Goal: Navigation & Orientation: Find specific page/section

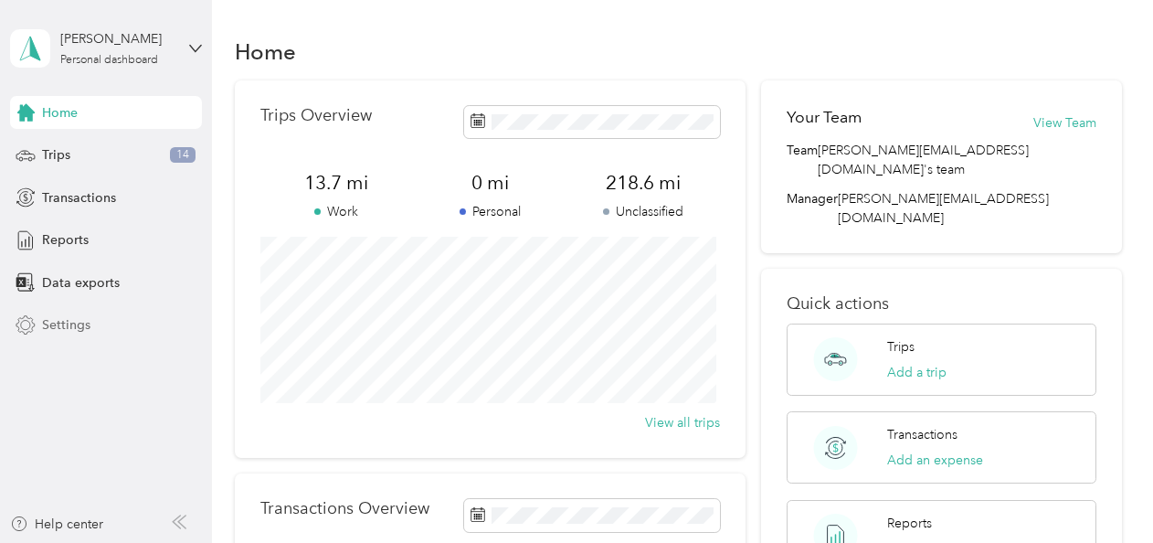
click at [99, 331] on div "Settings" at bounding box center [106, 325] width 192 height 33
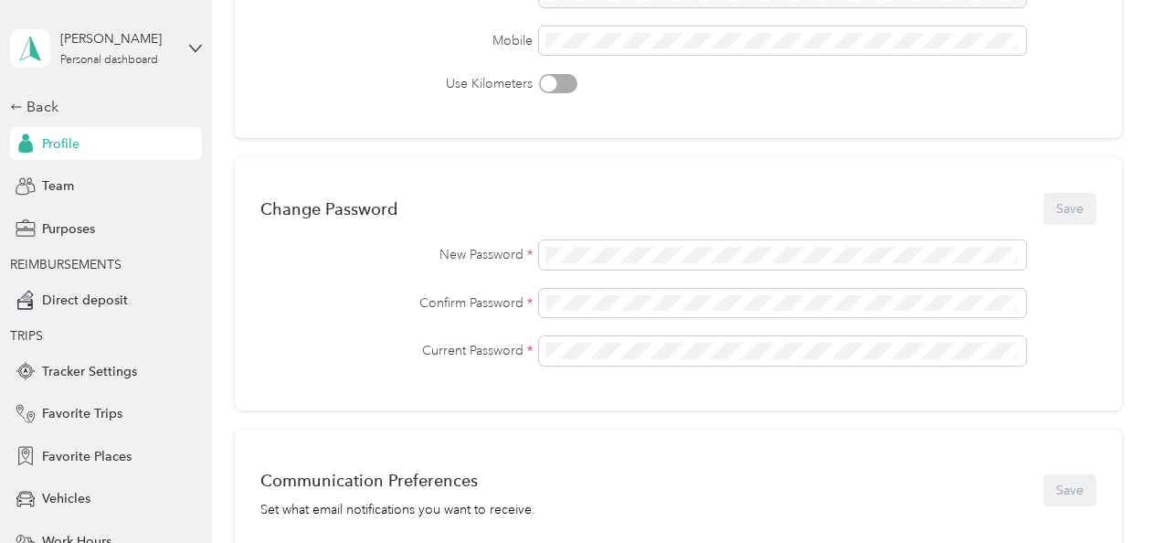
scroll to position [333, 0]
click at [922, 341] on span at bounding box center [783, 352] width 488 height 29
click at [1064, 212] on button "Save" at bounding box center [1069, 211] width 53 height 32
click at [1065, 219] on button "Save" at bounding box center [1069, 211] width 53 height 32
click at [1080, 98] on icon at bounding box center [1081, 94] width 10 height 16
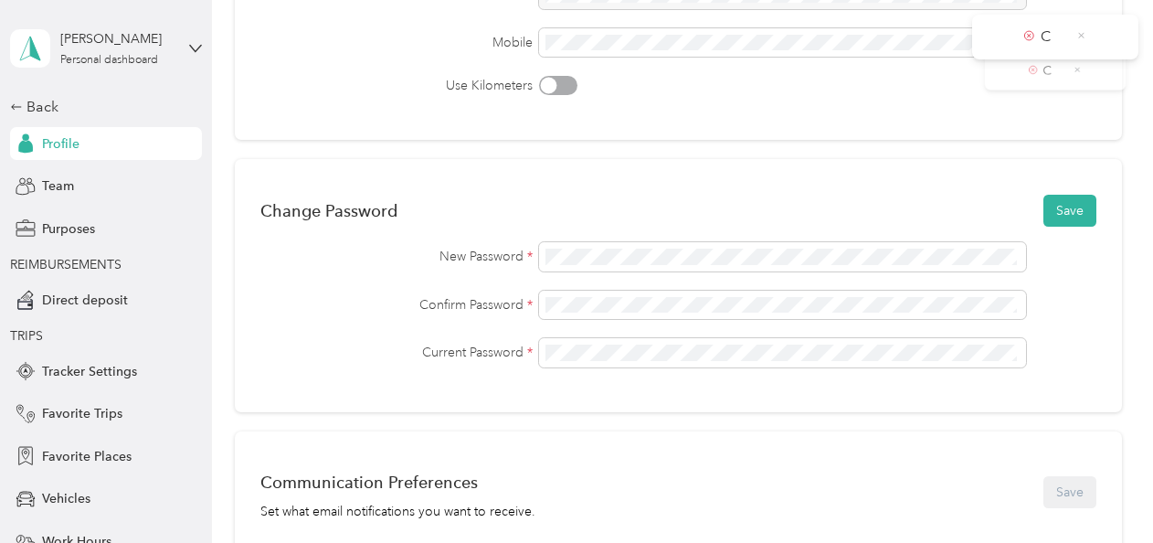
click at [1081, 36] on icon at bounding box center [1081, 35] width 6 height 6
click at [1047, 205] on button "Save" at bounding box center [1069, 211] width 53 height 32
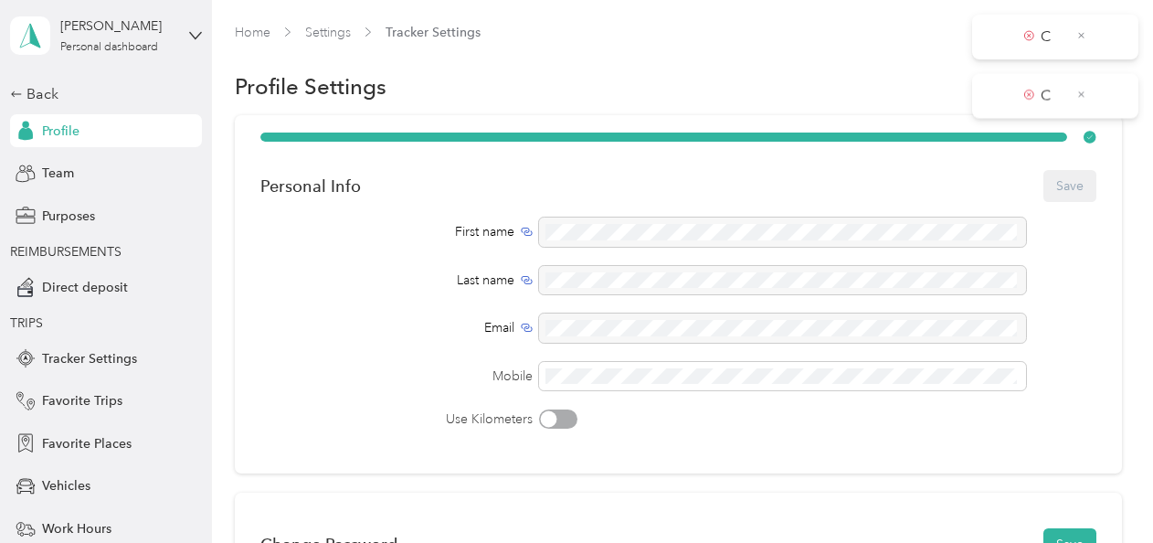
scroll to position [0, 0]
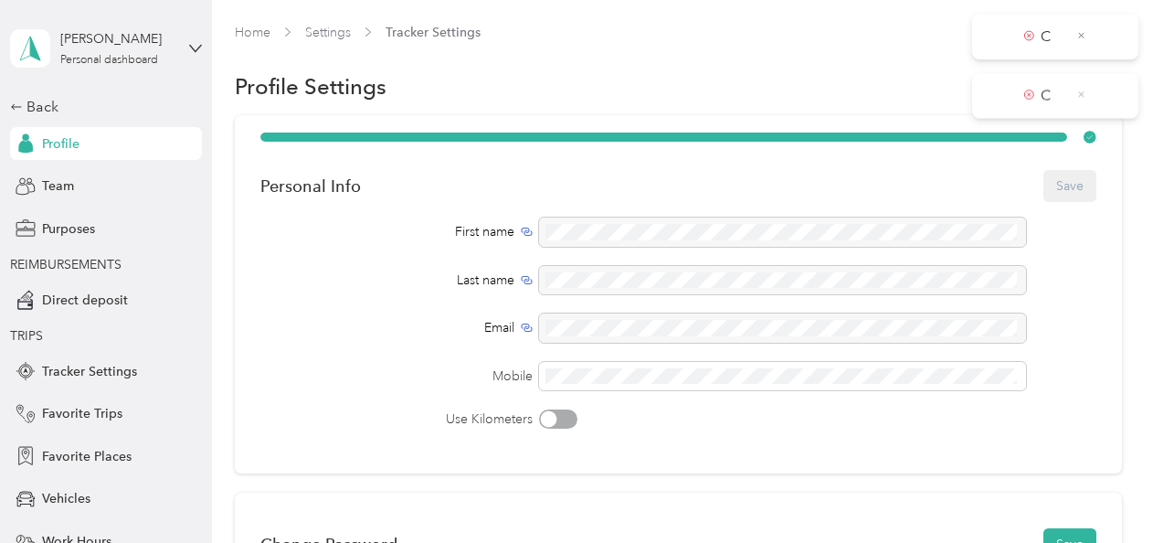
click at [1080, 99] on icon at bounding box center [1081, 94] width 10 height 16
click at [1086, 35] on div "C" at bounding box center [1055, 37] width 130 height 23
click at [1081, 35] on icon at bounding box center [1081, 35] width 6 height 6
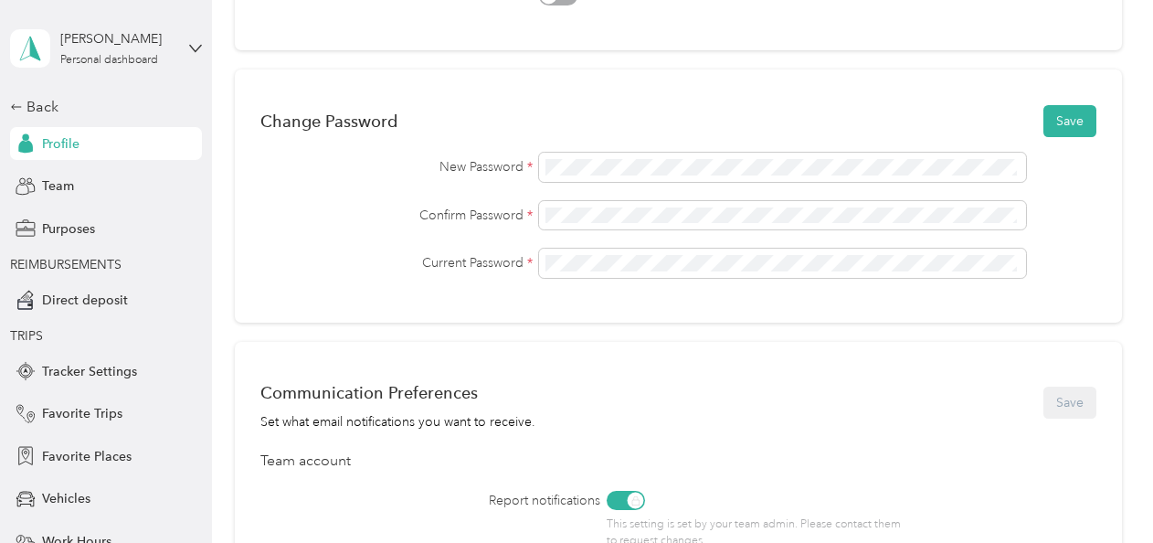
scroll to position [421, 0]
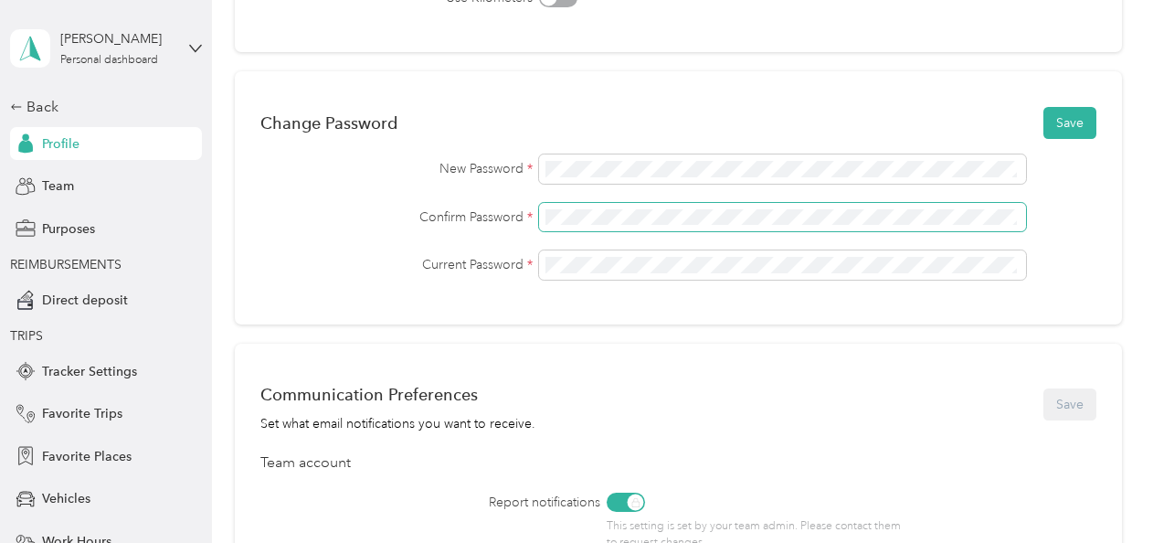
click at [423, 308] on div "Change Password Save New Password * Confirm Password * Current Password *" at bounding box center [678, 197] width 887 height 253
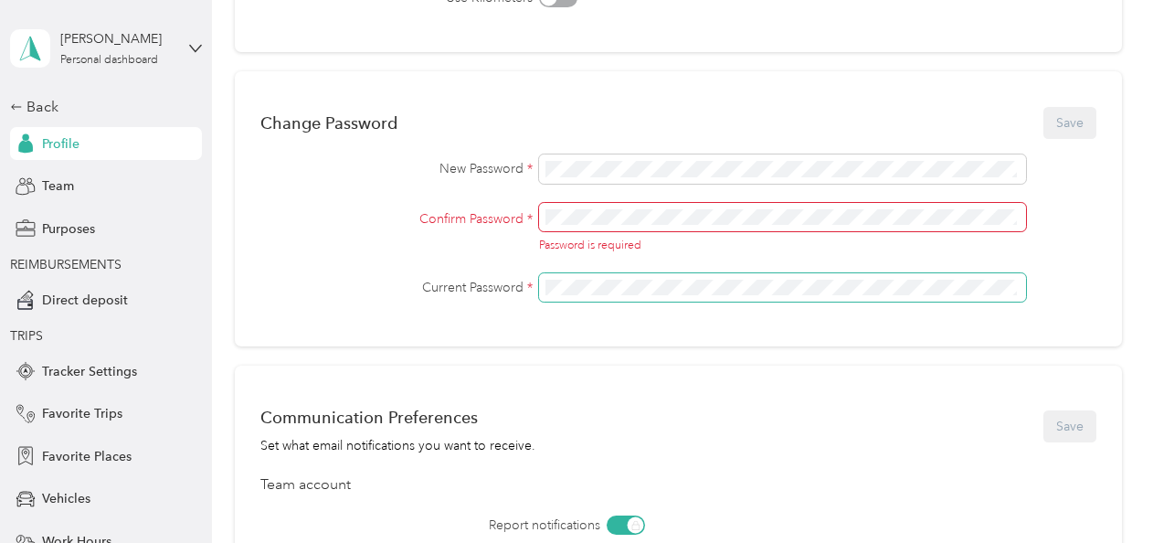
click at [473, 279] on div "Current Password *" at bounding box center [678, 287] width 836 height 29
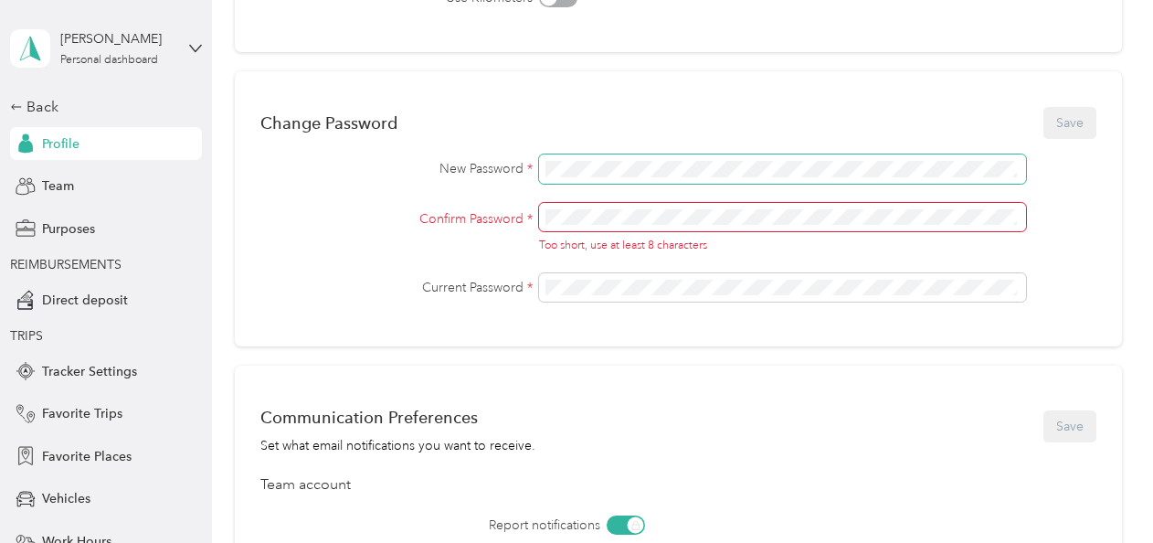
click at [675, 176] on span at bounding box center [783, 168] width 488 height 29
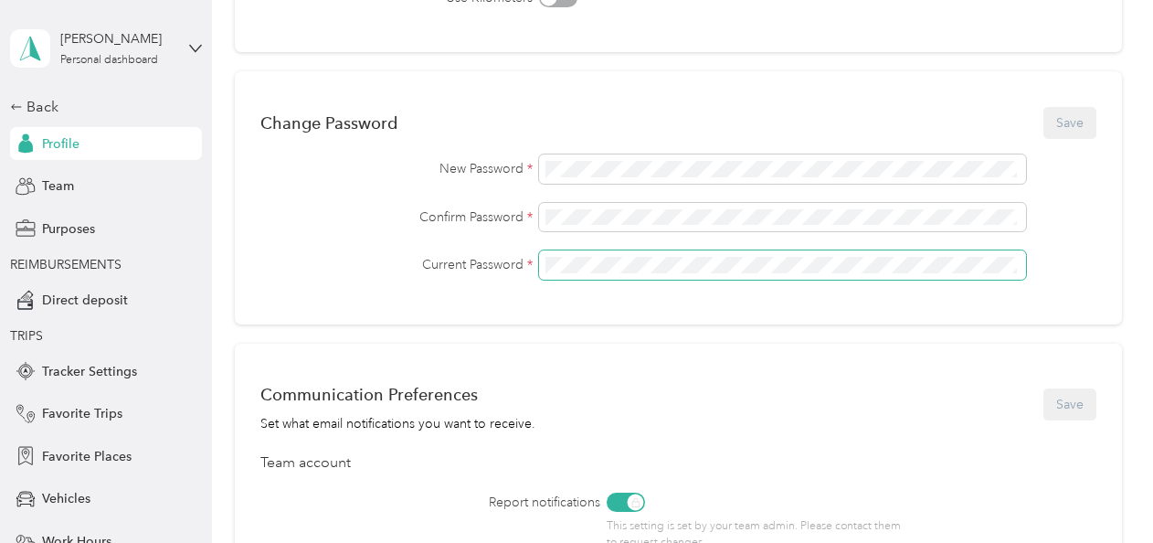
click at [937, 272] on span at bounding box center [783, 264] width 488 height 29
click at [896, 250] on span at bounding box center [783, 264] width 488 height 29
click at [895, 254] on span at bounding box center [783, 264] width 488 height 29
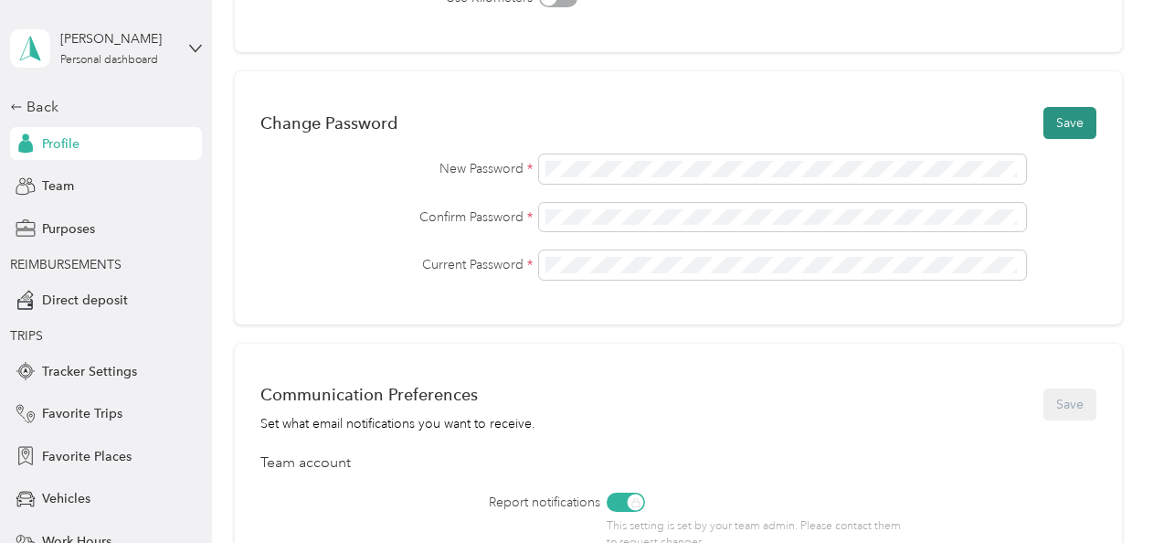
click at [1083, 126] on button "Save" at bounding box center [1069, 123] width 53 height 32
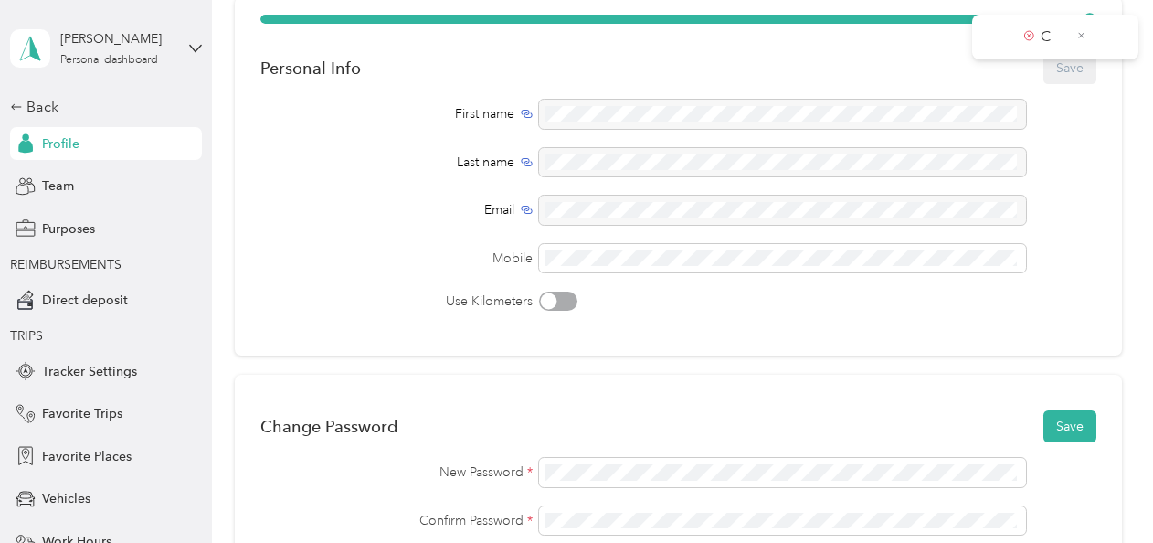
scroll to position [0, 0]
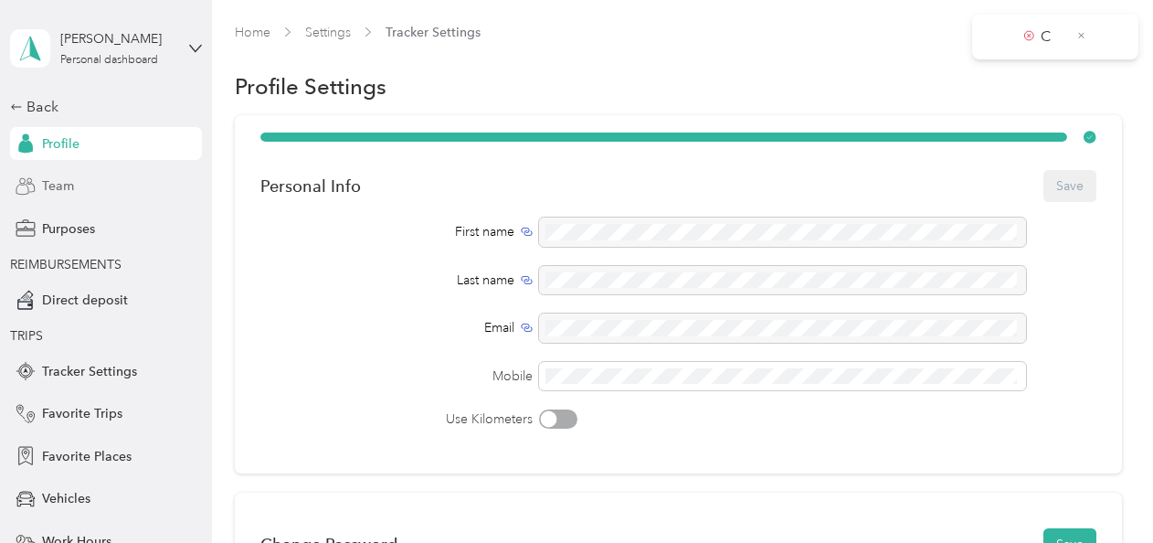
click at [38, 196] on div "Team" at bounding box center [106, 186] width 192 height 33
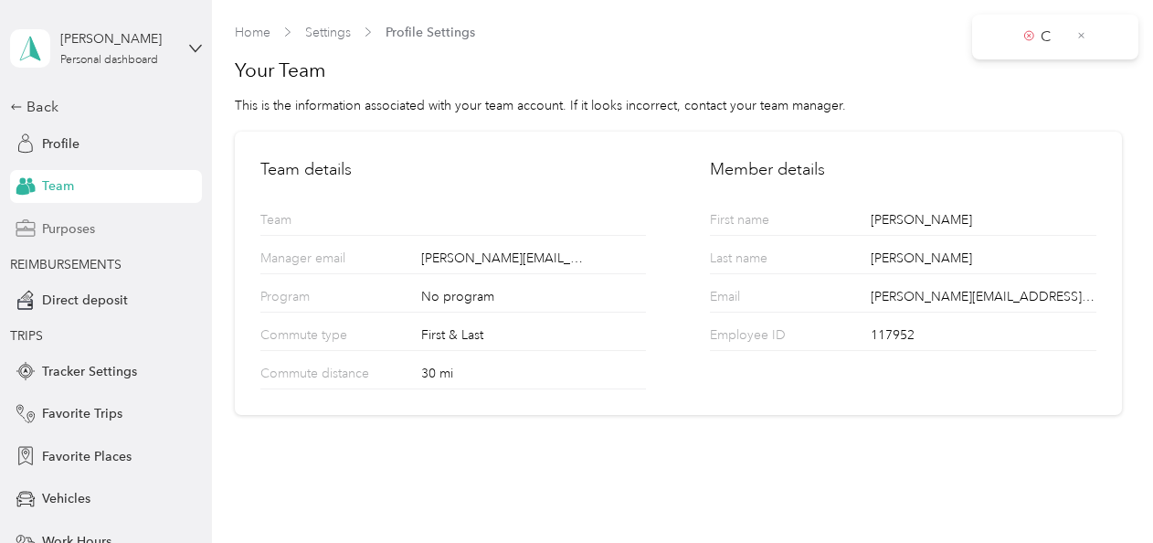
click at [69, 241] on div "Purposes" at bounding box center [106, 228] width 192 height 33
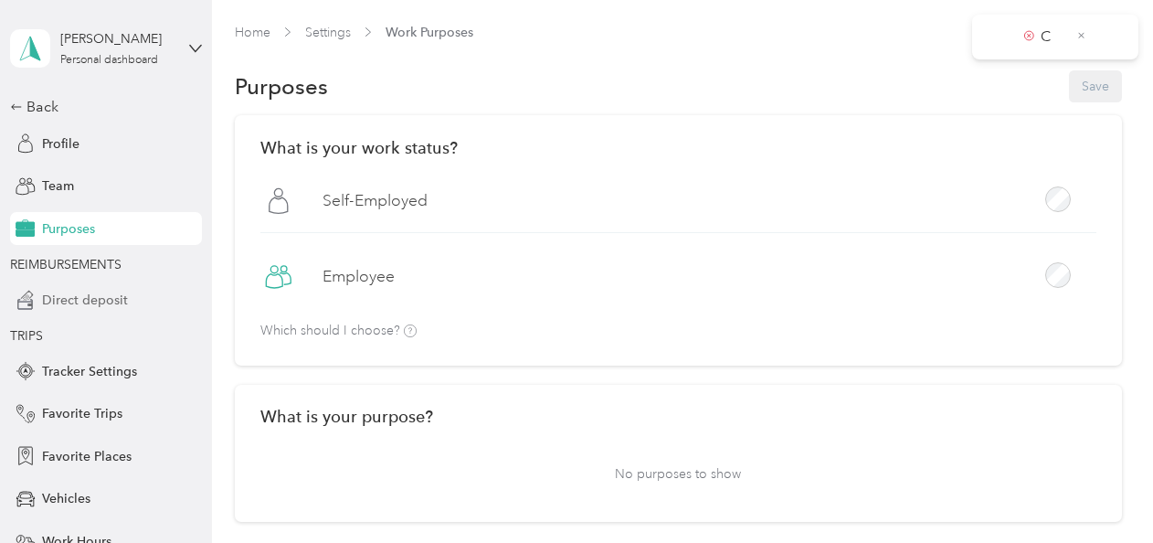
click at [97, 303] on span "Direct deposit" at bounding box center [85, 300] width 86 height 19
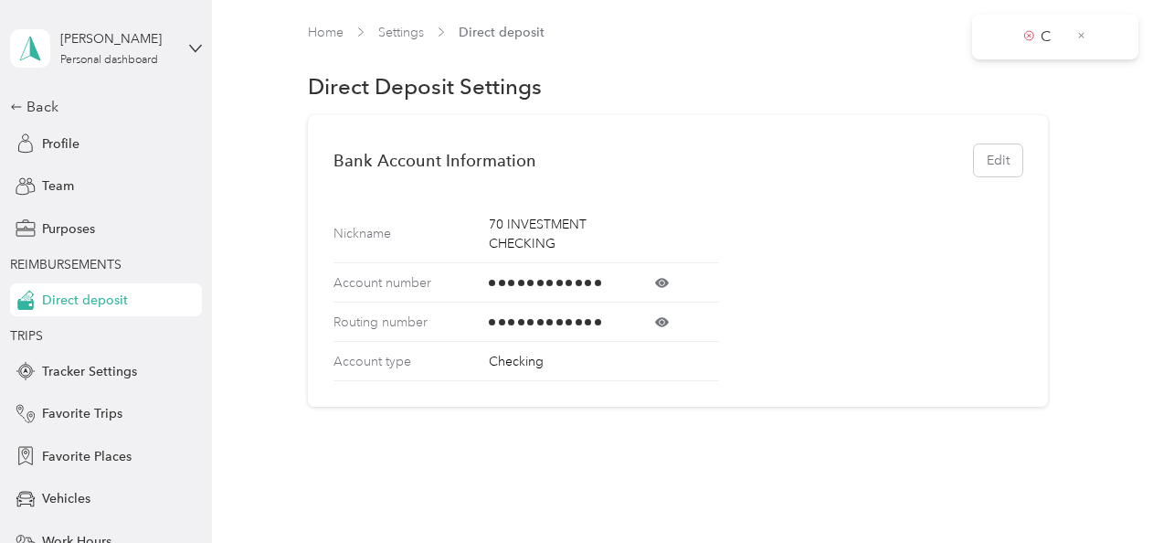
scroll to position [51, 0]
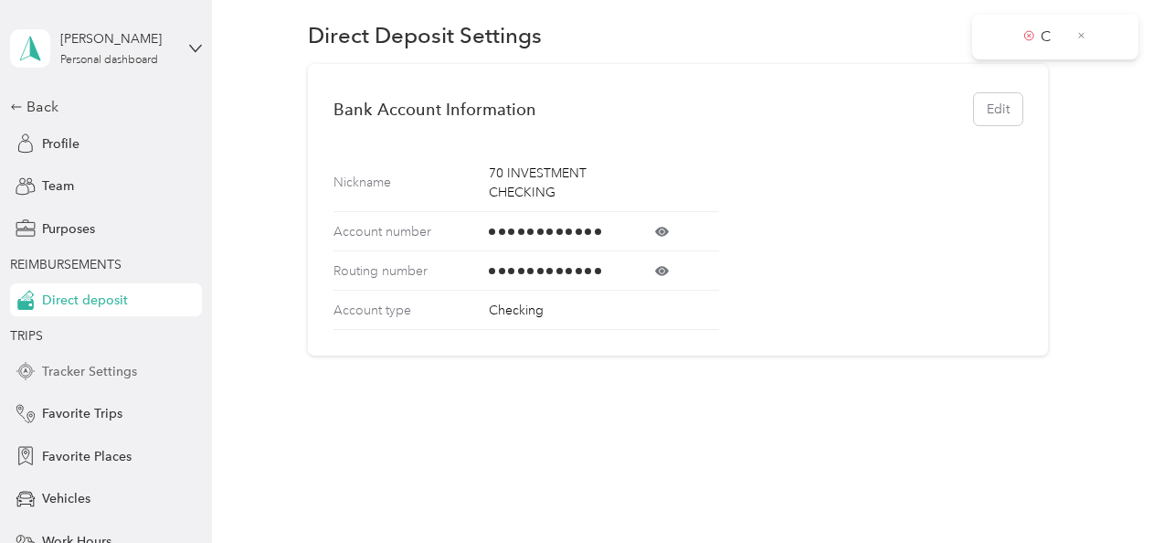
click at [42, 374] on span "Tracker Settings" at bounding box center [89, 371] width 95 height 19
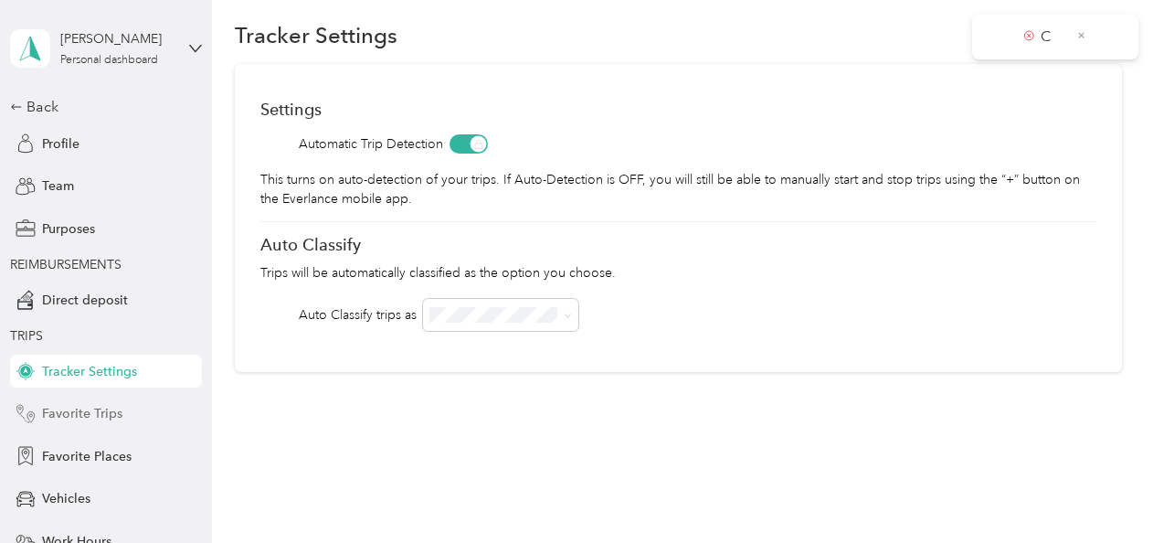
click at [58, 419] on span "Favorite Trips" at bounding box center [82, 413] width 80 height 19
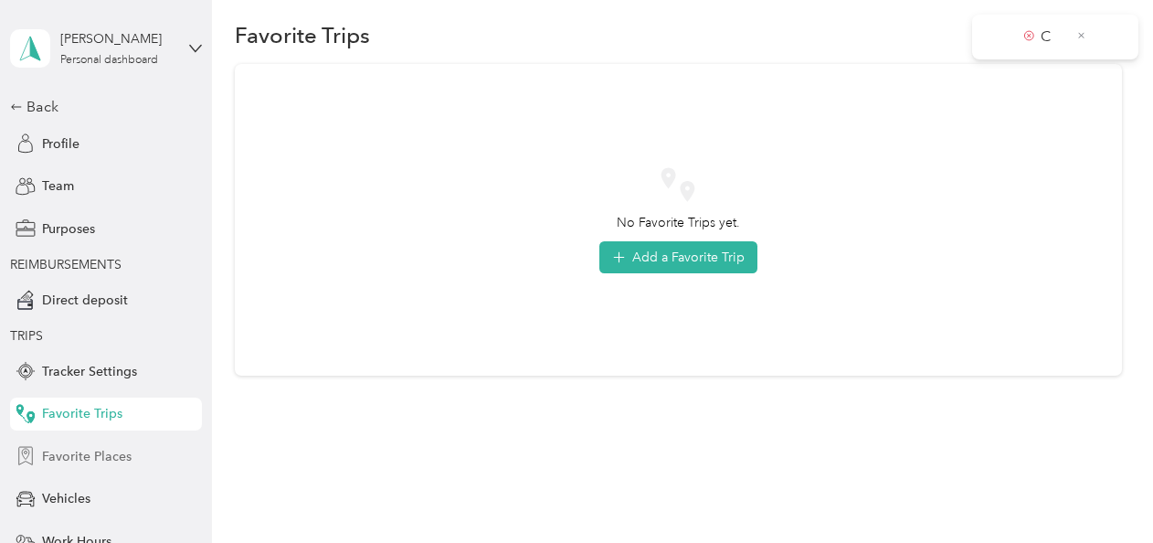
click at [64, 453] on span "Favorite Places" at bounding box center [87, 456] width 90 height 19
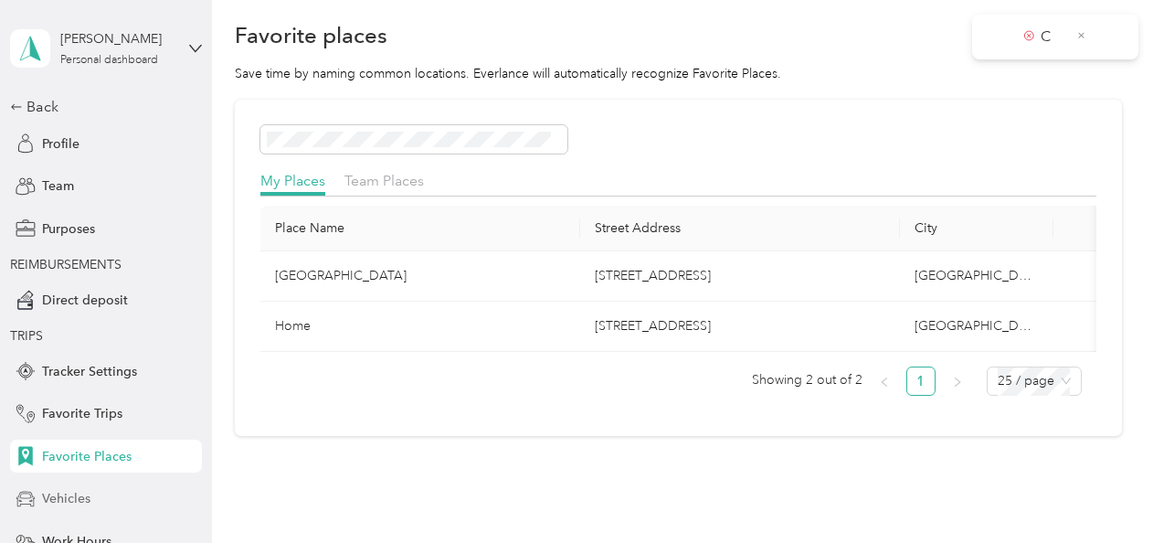
click at [64, 494] on span "Vehicles" at bounding box center [66, 498] width 48 height 19
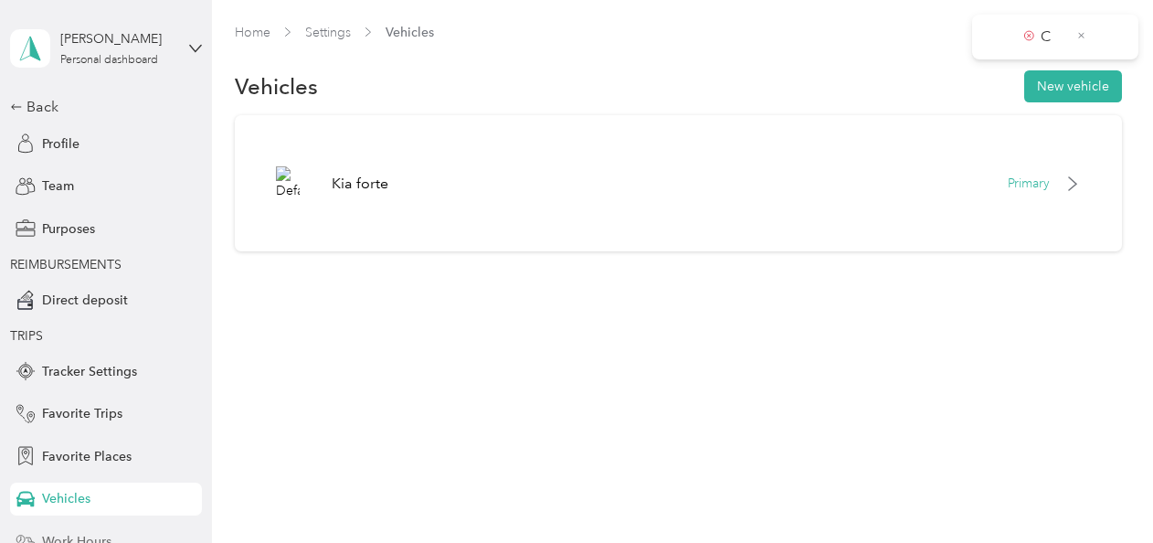
click at [68, 529] on div "Work Hours" at bounding box center [106, 540] width 192 height 33
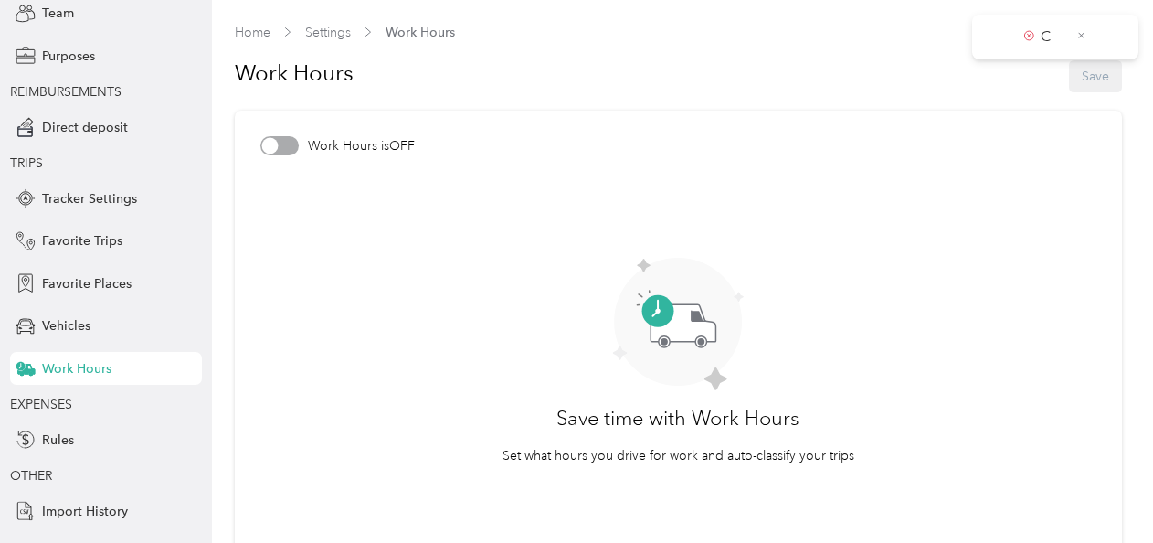
scroll to position [202, 0]
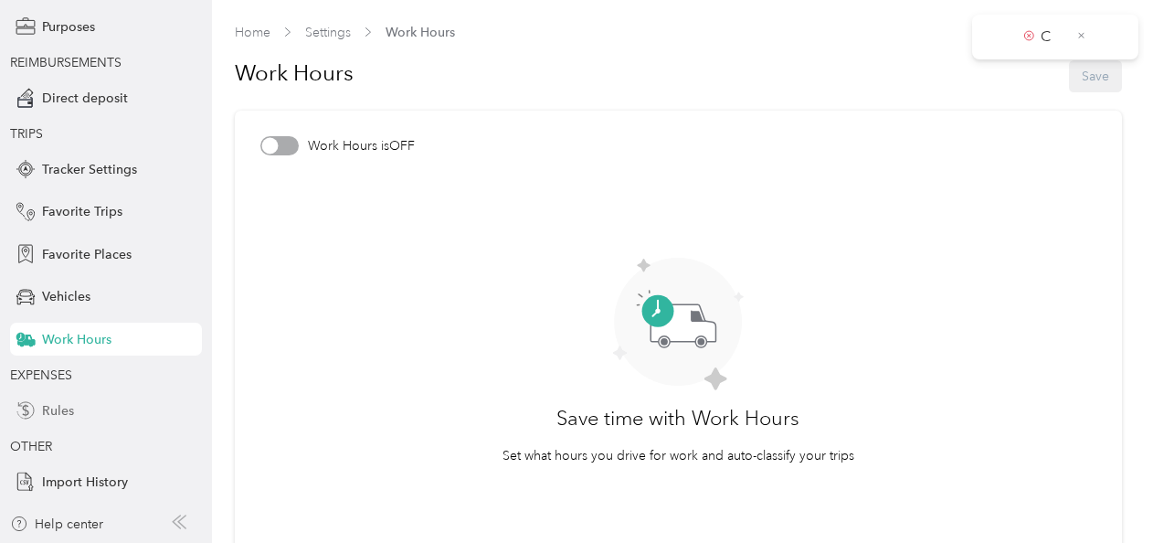
click at [97, 409] on div "Rules" at bounding box center [106, 410] width 192 height 33
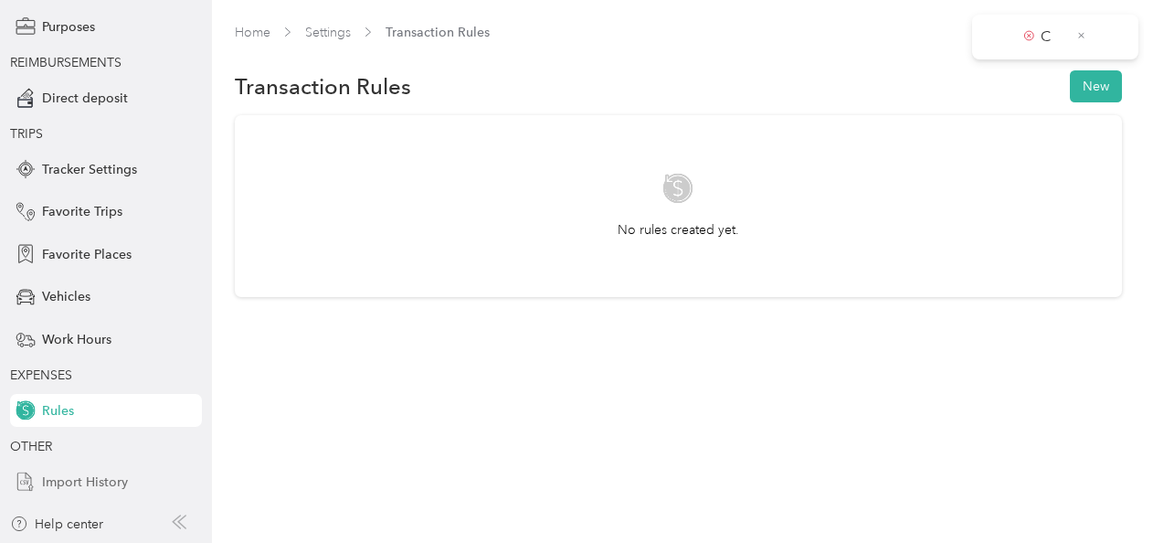
click at [81, 470] on div "Import History" at bounding box center [106, 481] width 192 height 33
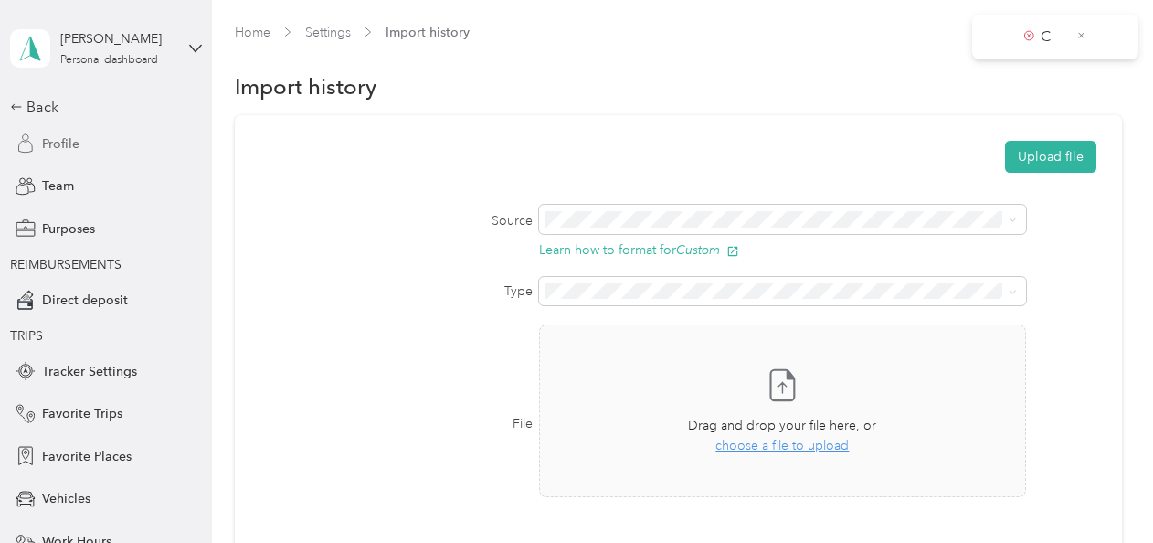
click at [90, 132] on div "Profile" at bounding box center [106, 143] width 192 height 33
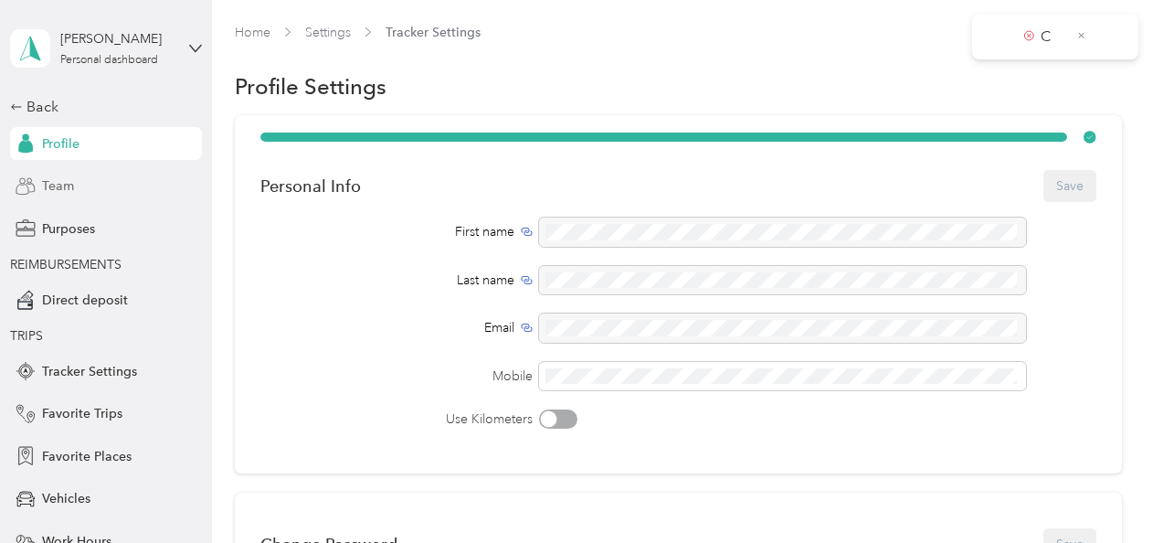
click at [46, 185] on span "Team" at bounding box center [58, 185] width 32 height 19
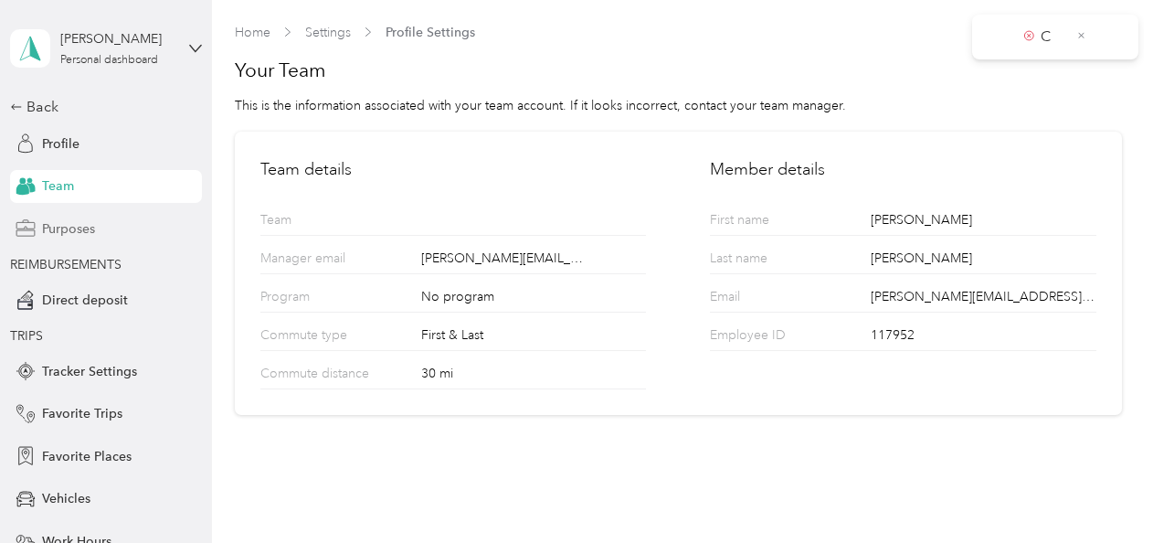
click at [47, 228] on span "Purposes" at bounding box center [68, 228] width 53 height 19
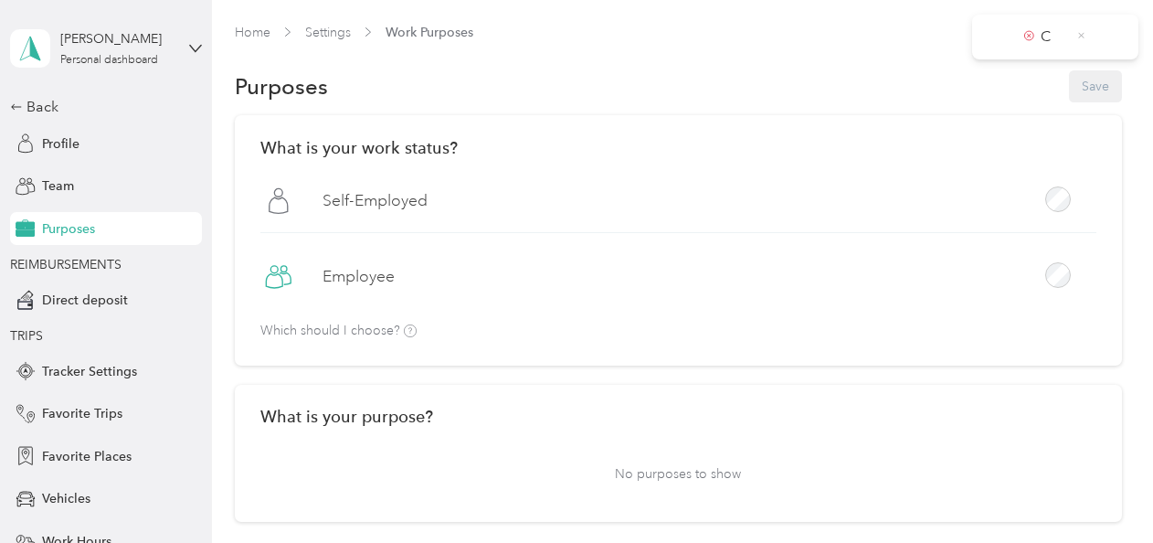
click at [1085, 36] on icon at bounding box center [1081, 35] width 10 height 16
click at [127, 296] on div "Direct deposit" at bounding box center [106, 299] width 192 height 33
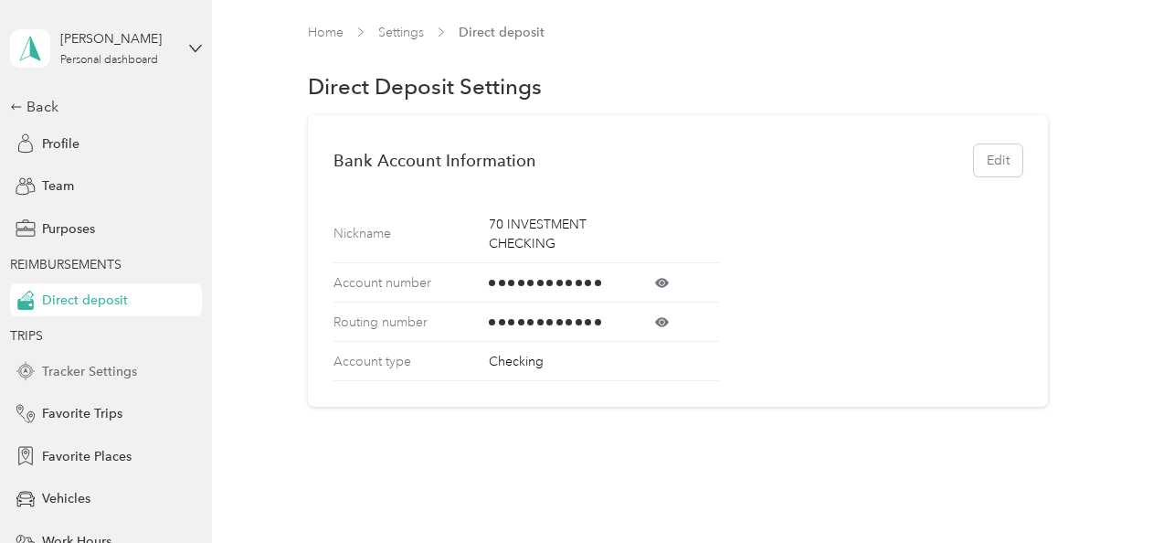
click at [97, 375] on span "Tracker Settings" at bounding box center [89, 371] width 95 height 19
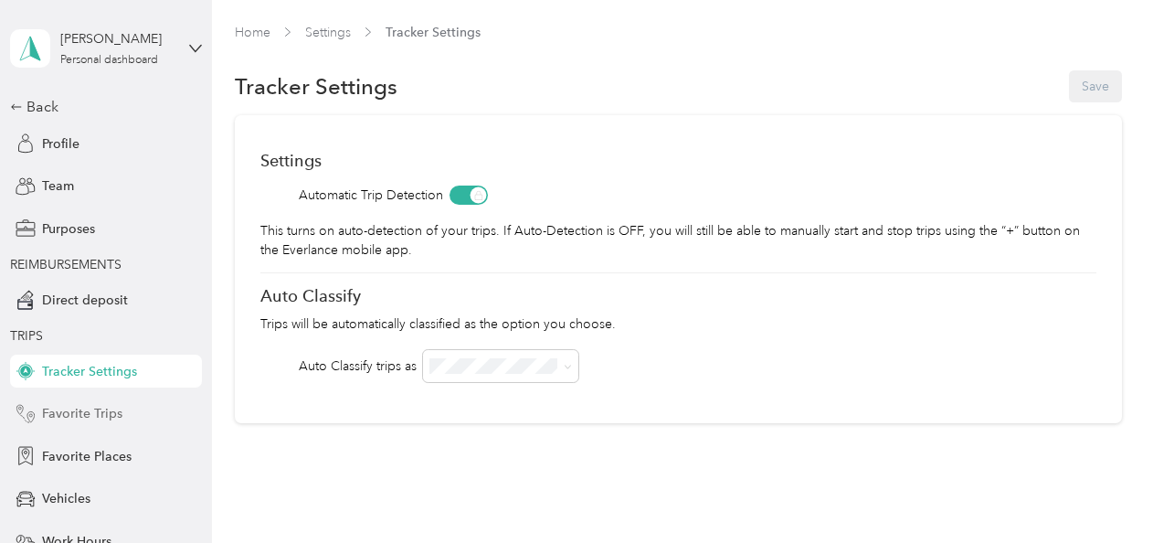
click at [111, 415] on span "Favorite Trips" at bounding box center [82, 413] width 80 height 19
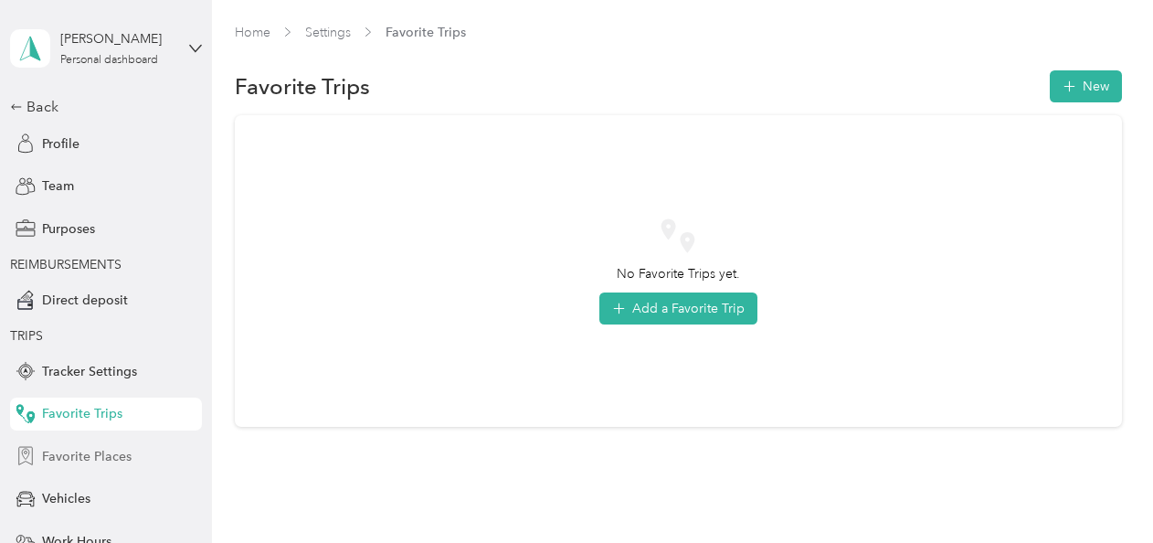
click at [111, 453] on span "Favorite Places" at bounding box center [87, 456] width 90 height 19
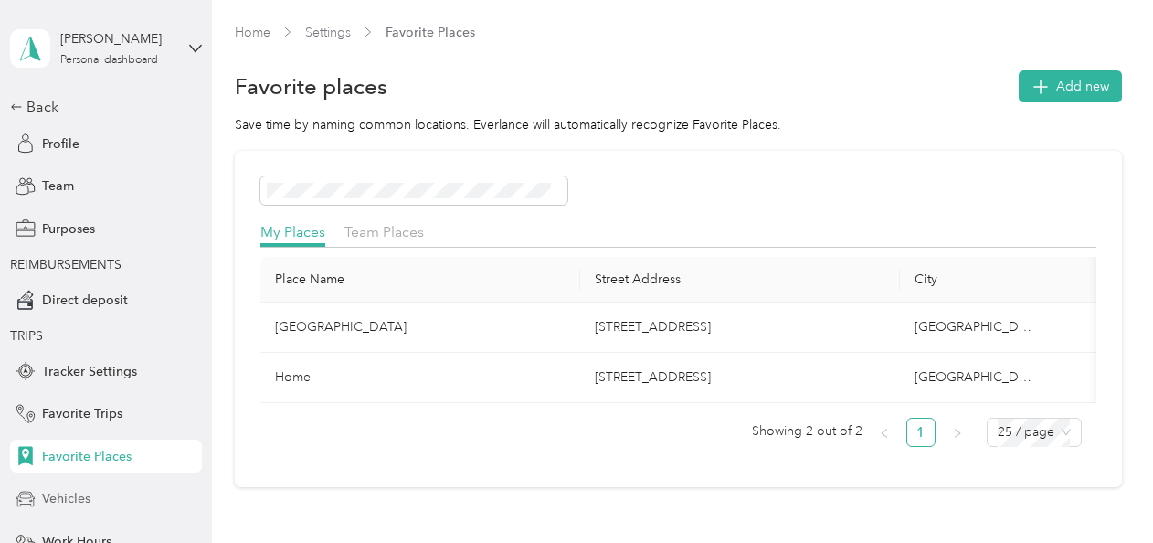
click at [106, 491] on div "Vehicles" at bounding box center [106, 498] width 192 height 33
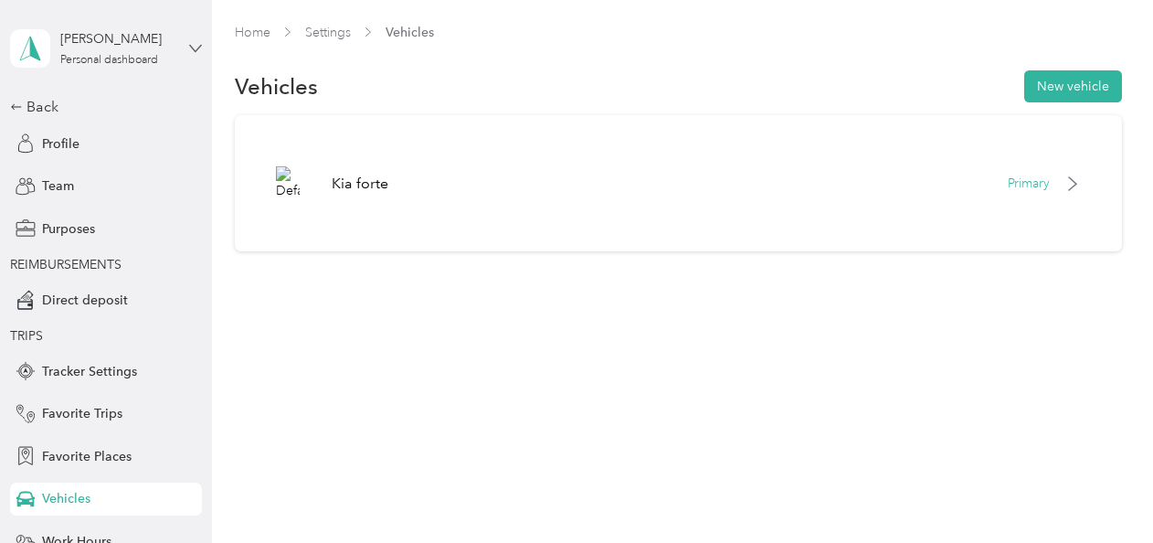
click at [189, 53] on icon at bounding box center [195, 48] width 13 height 13
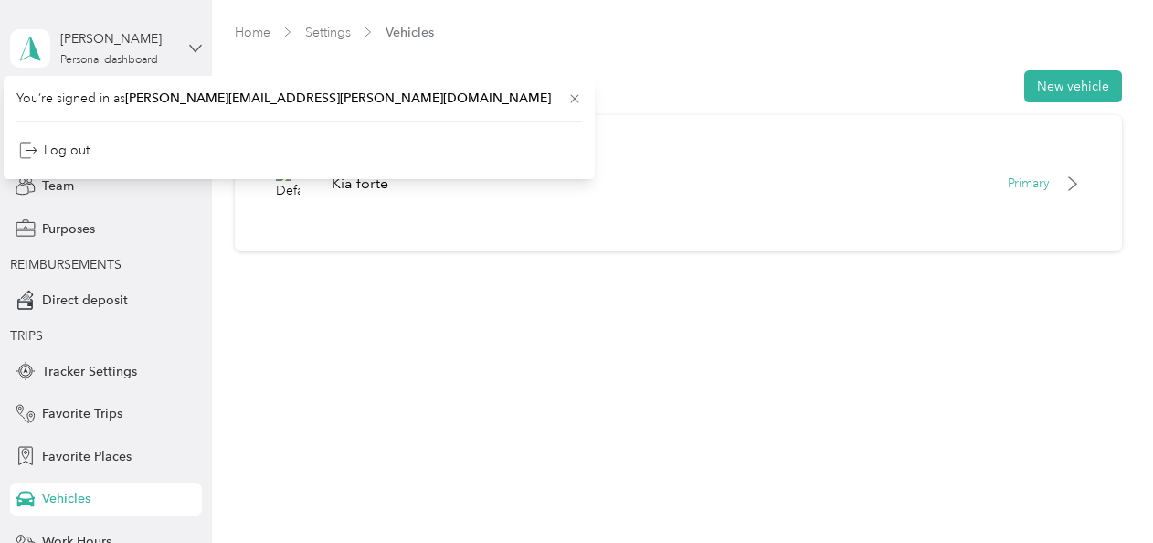
click at [189, 53] on icon at bounding box center [195, 48] width 13 height 13
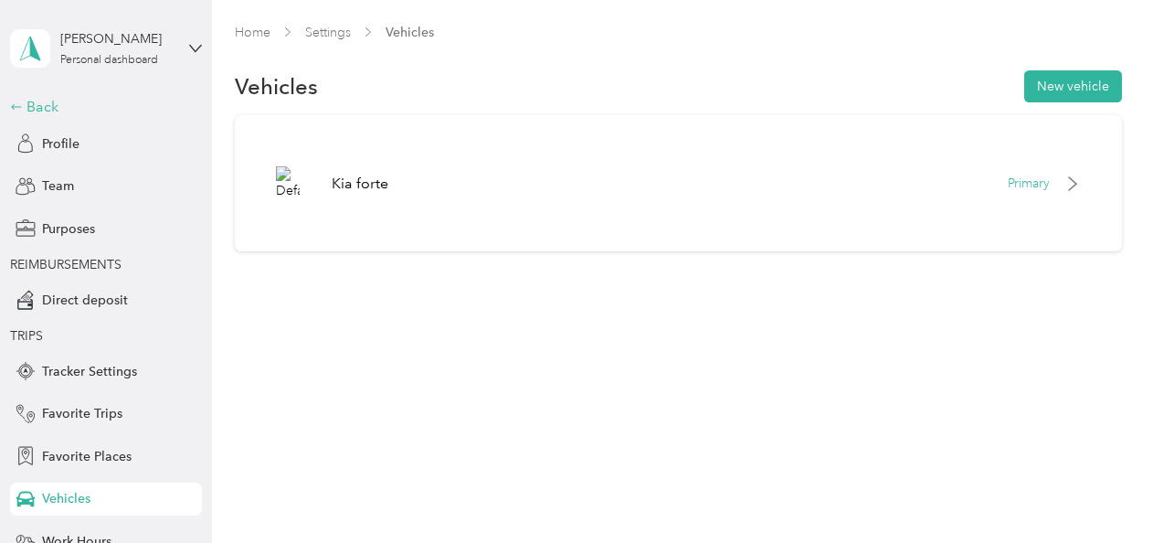
click at [80, 108] on div "Back" at bounding box center [101, 107] width 183 height 22
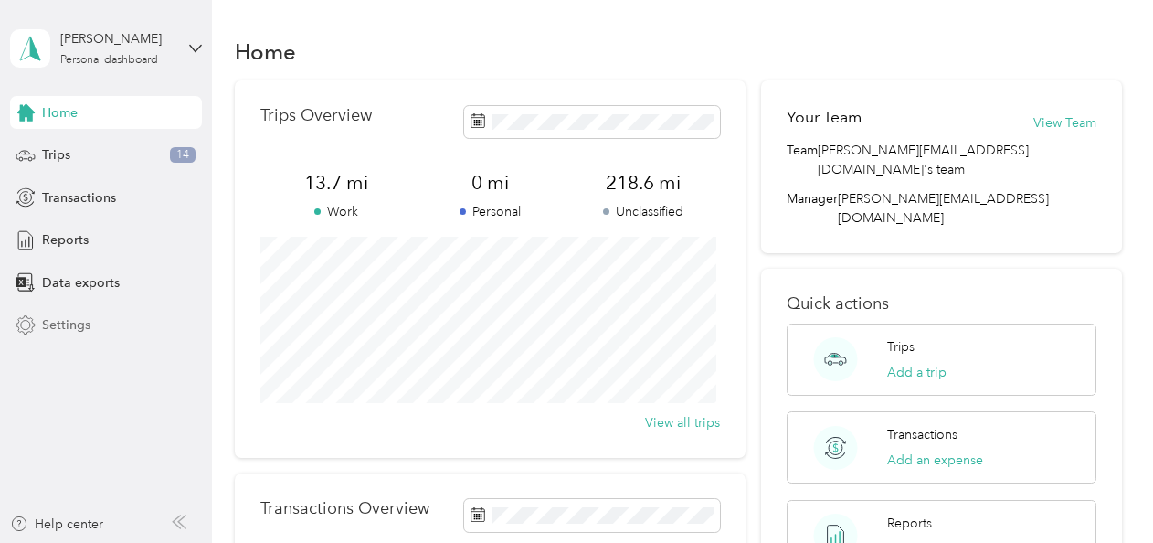
click at [88, 327] on span "Settings" at bounding box center [66, 324] width 48 height 19
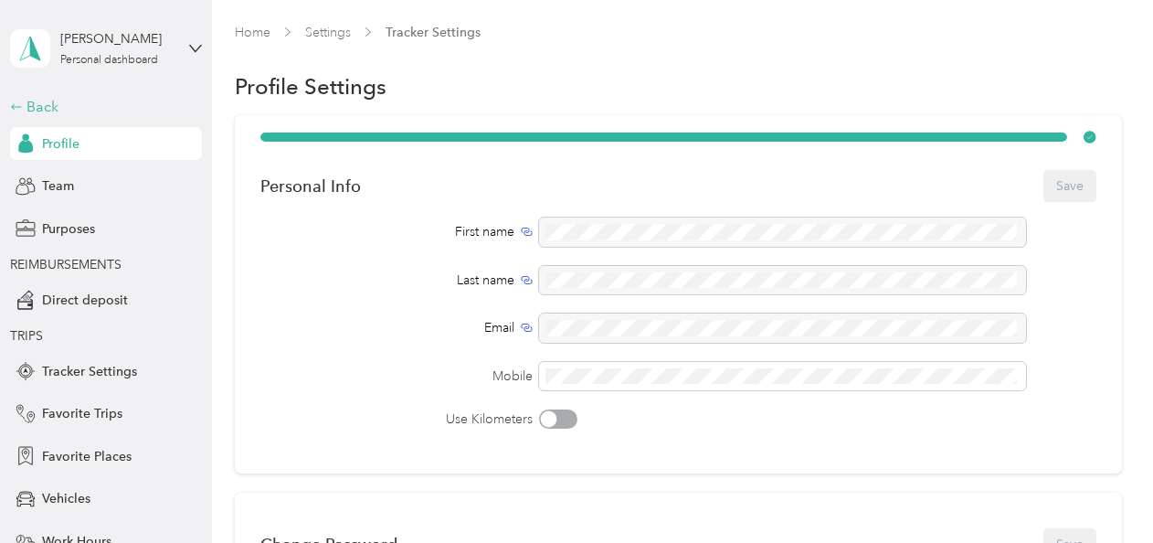
click at [44, 102] on div "Back" at bounding box center [101, 107] width 183 height 22
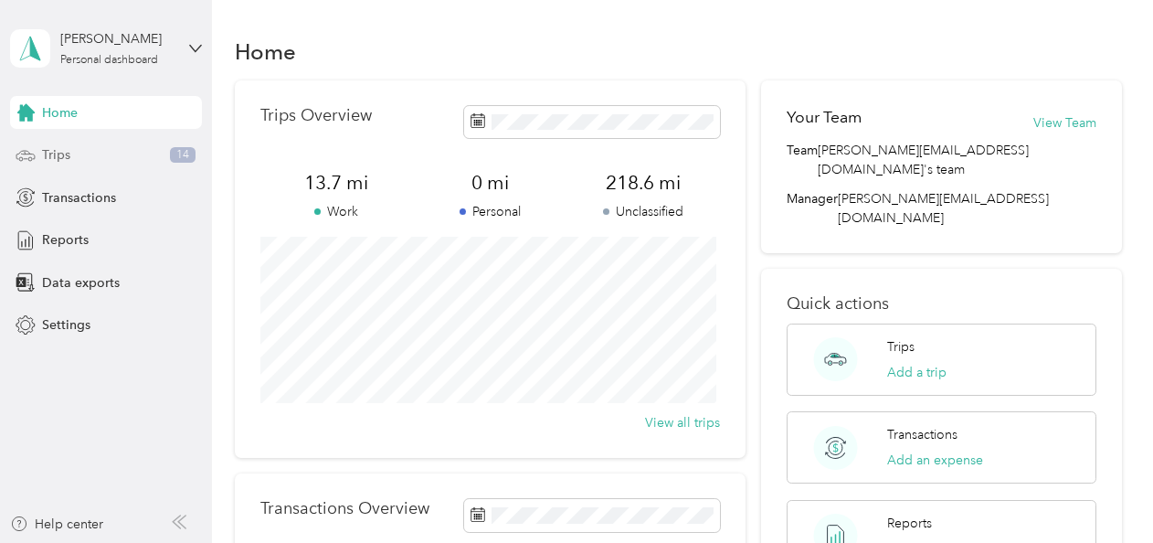
click at [143, 147] on div "Trips 14" at bounding box center [106, 155] width 192 height 33
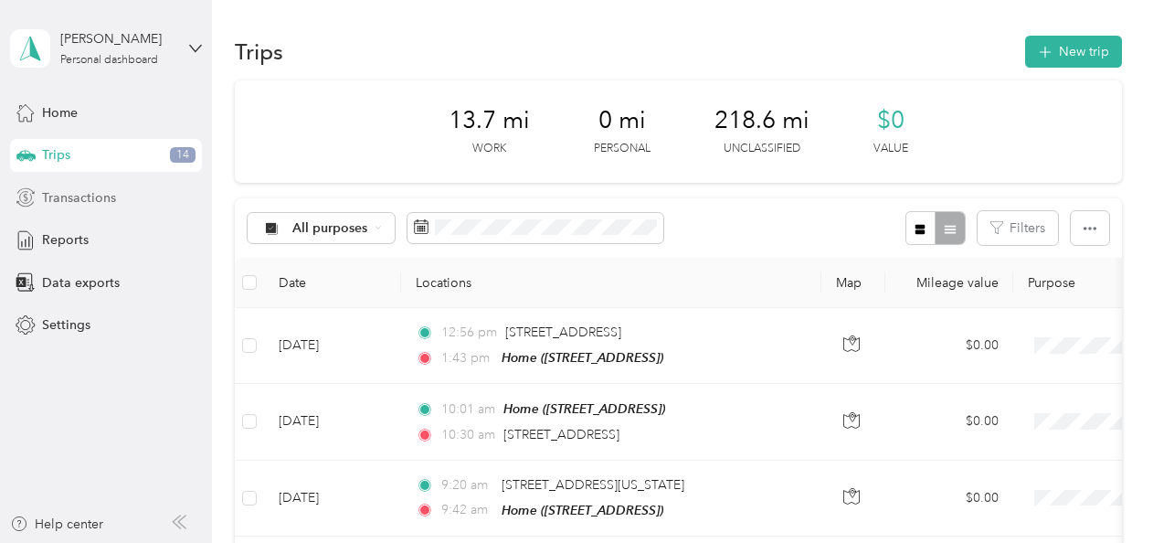
click at [132, 196] on div "Transactions" at bounding box center [106, 197] width 192 height 33
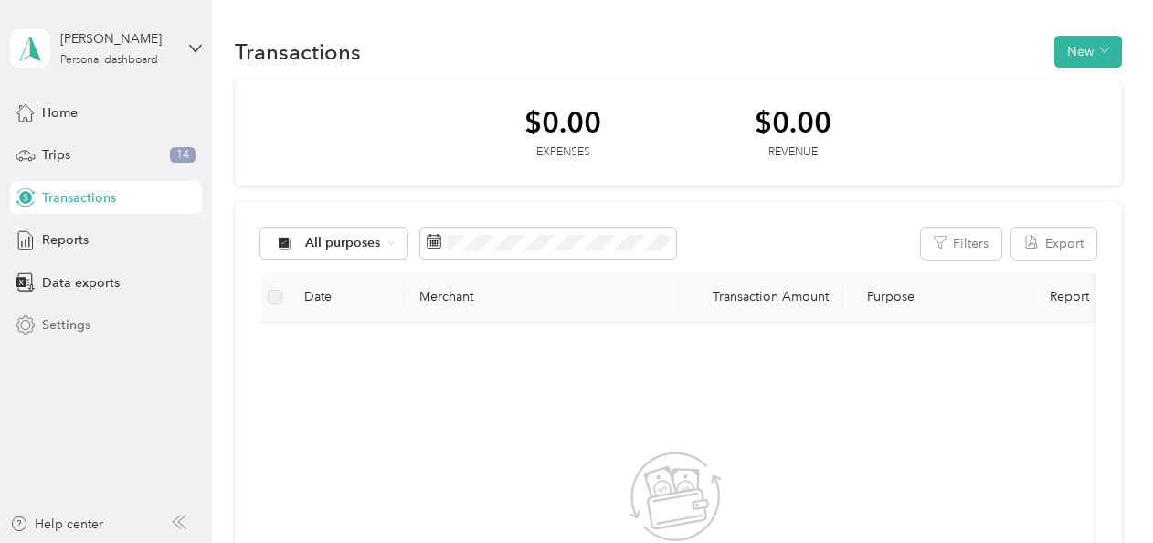
click at [71, 318] on span "Settings" at bounding box center [66, 324] width 48 height 19
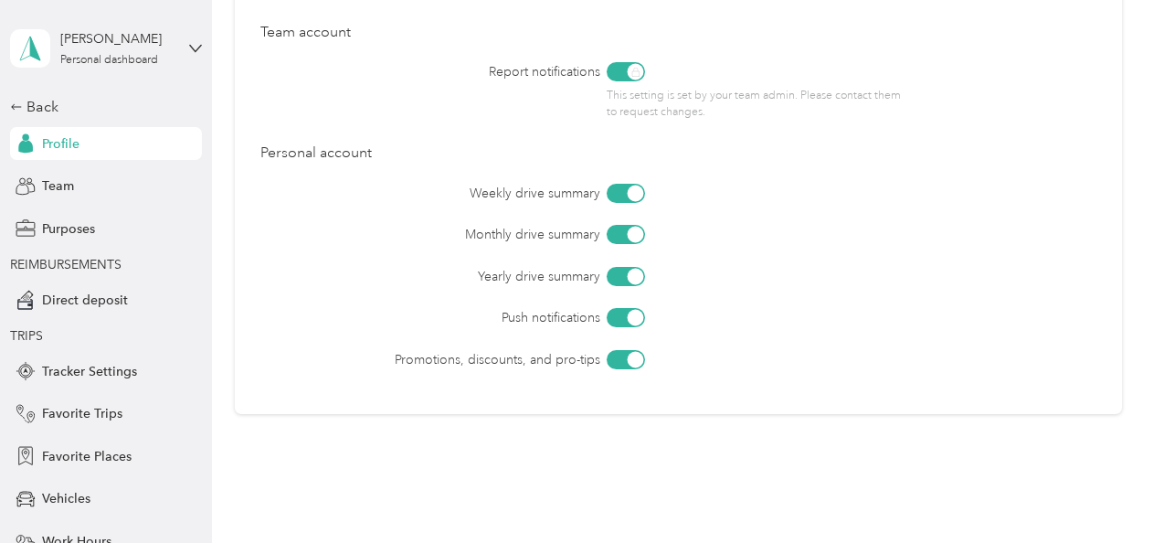
scroll to position [930, 0]
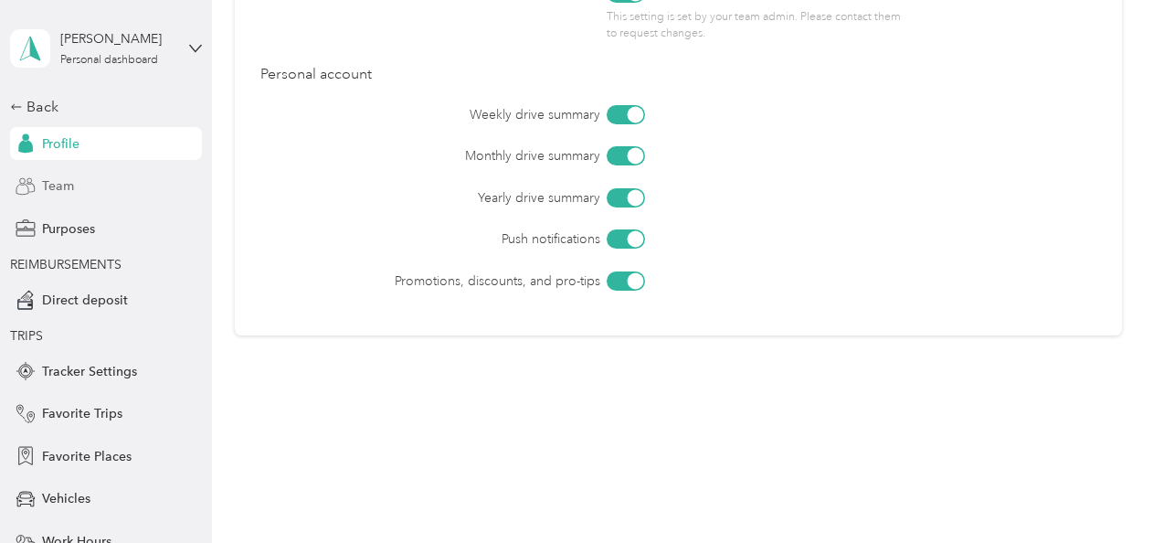
click at [49, 181] on span "Team" at bounding box center [58, 185] width 32 height 19
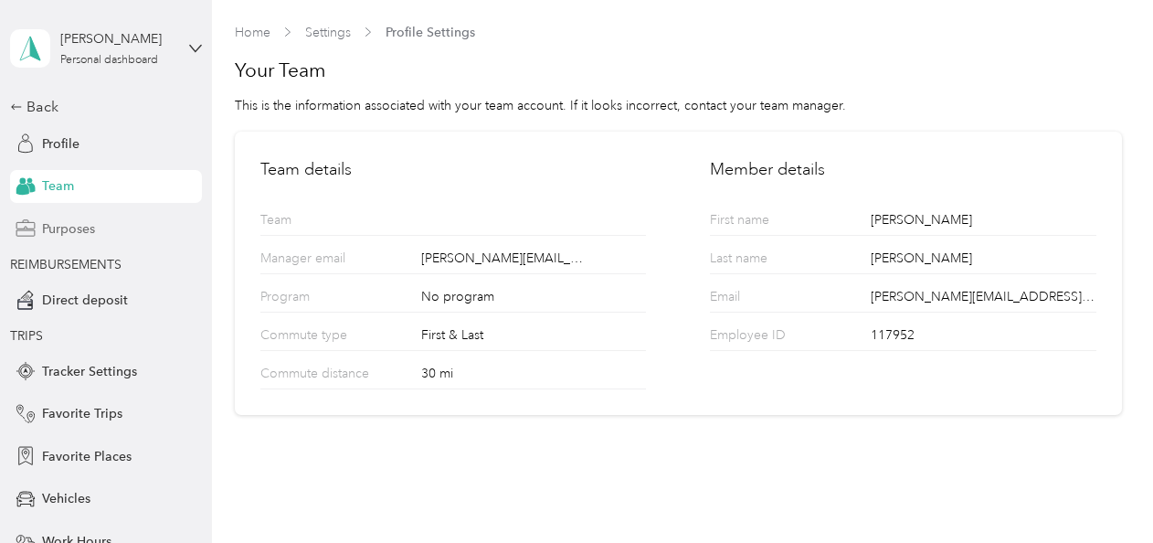
click at [61, 221] on span "Purposes" at bounding box center [68, 228] width 53 height 19
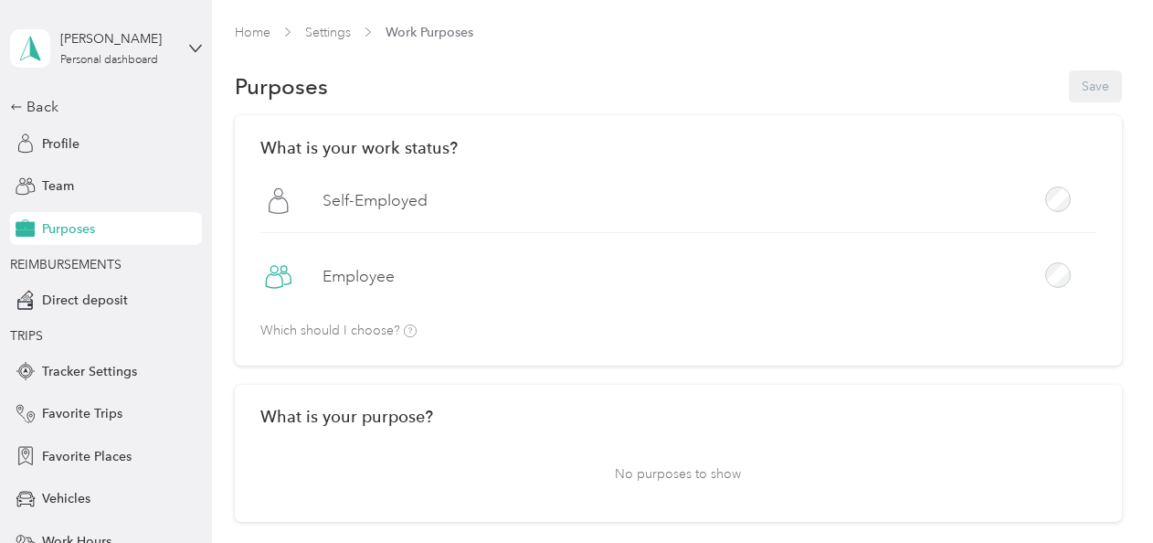
click at [397, 282] on div "Employee" at bounding box center [678, 283] width 836 height 49
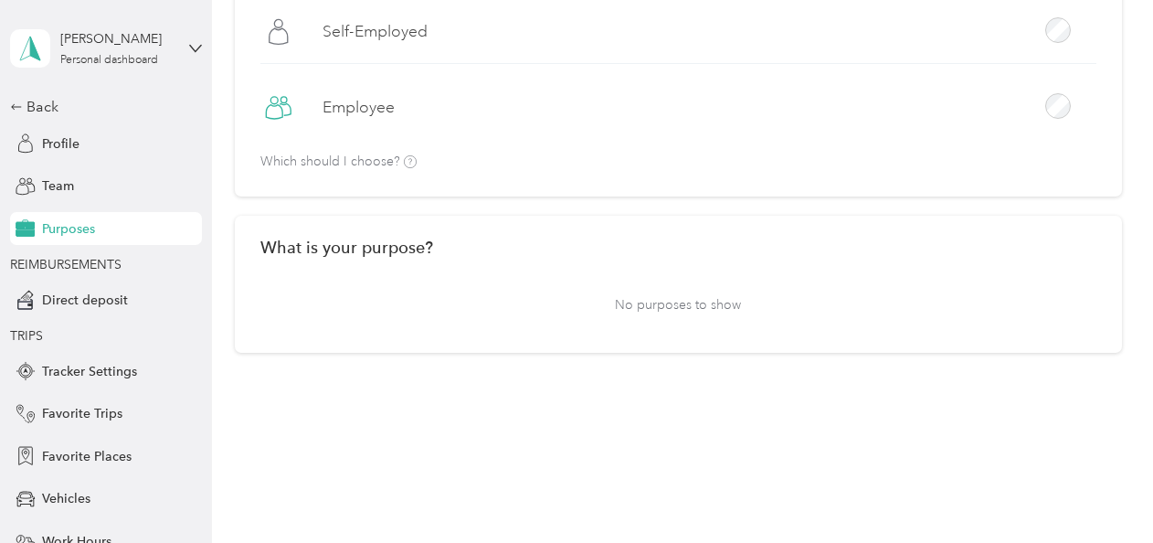
scroll to position [186, 0]
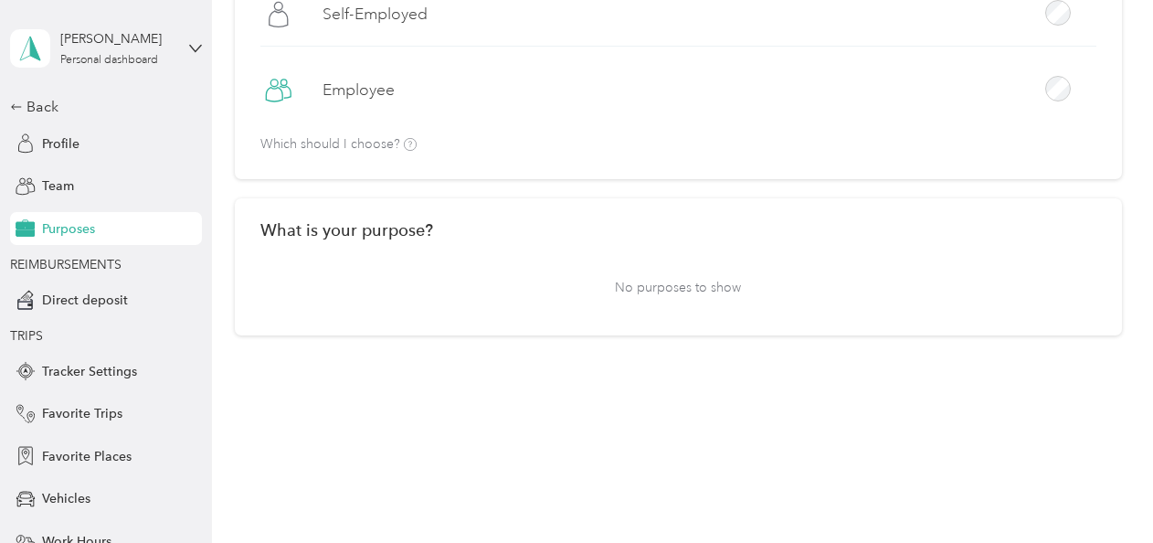
click at [1054, 103] on div "Employee" at bounding box center [678, 96] width 836 height 49
click at [81, 306] on span "Direct deposit" at bounding box center [85, 300] width 86 height 19
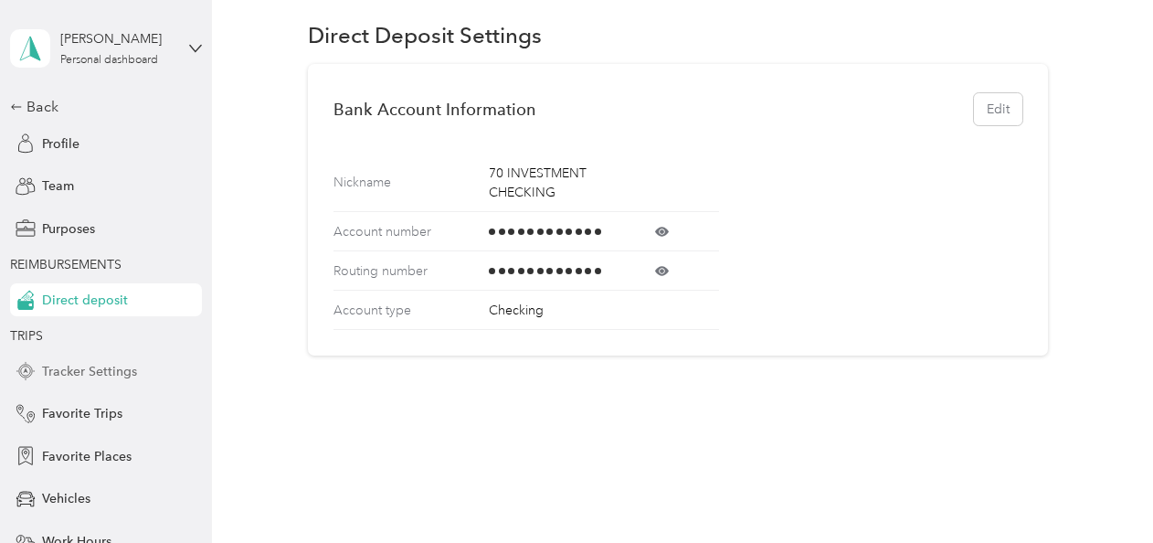
click at [79, 366] on span "Tracker Settings" at bounding box center [89, 371] width 95 height 19
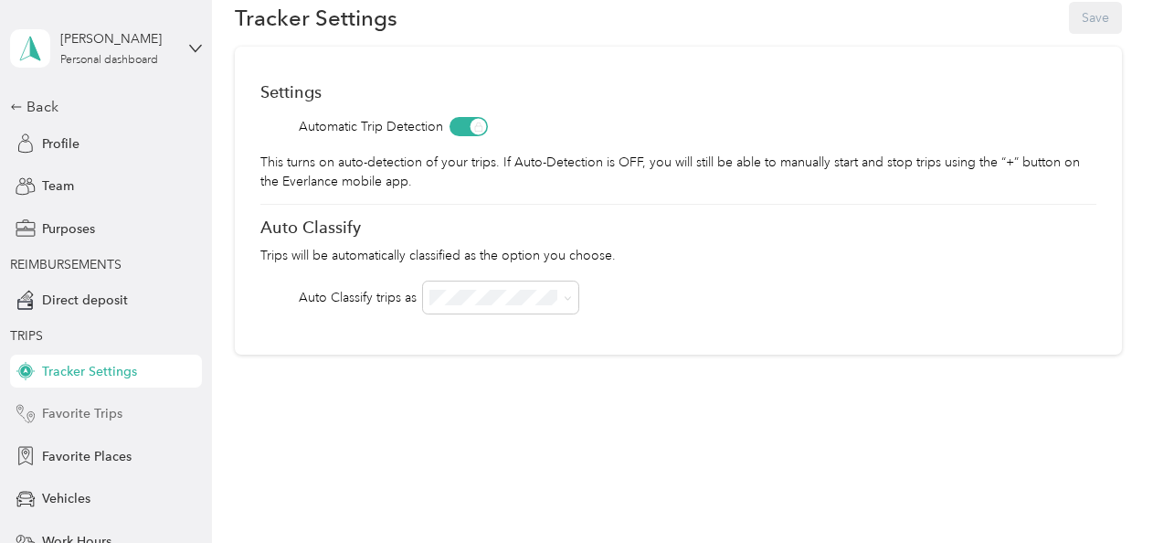
click at [79, 412] on span "Favorite Trips" at bounding box center [82, 413] width 80 height 19
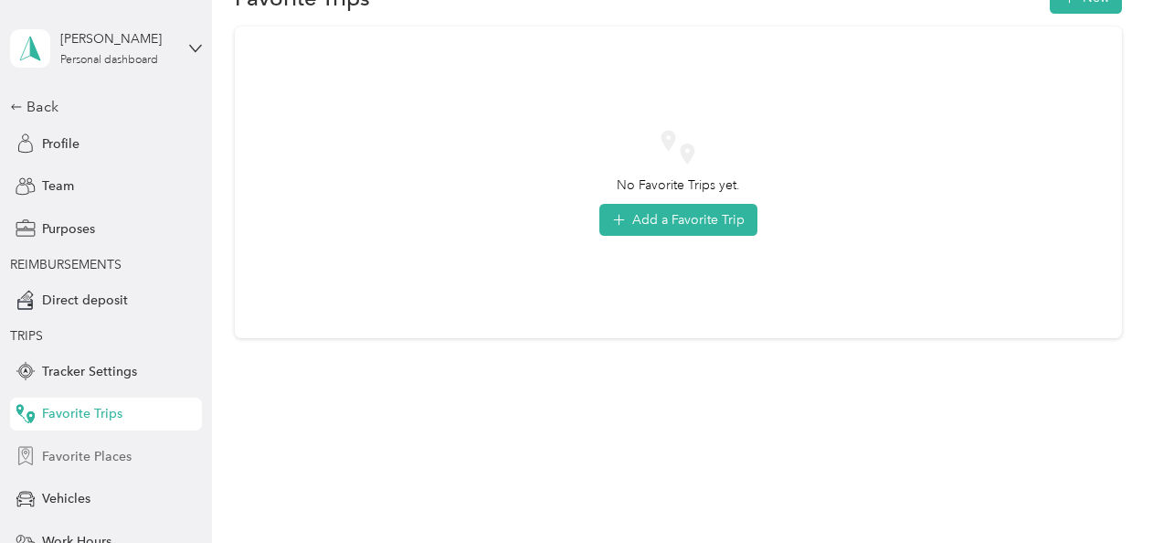
click at [75, 450] on span "Favorite Places" at bounding box center [87, 456] width 90 height 19
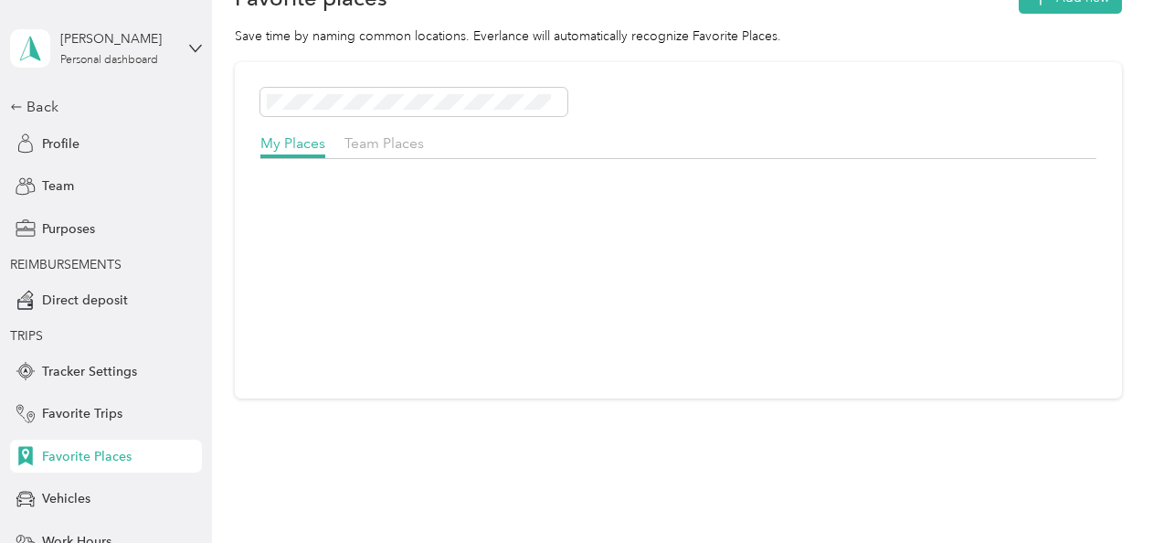
scroll to position [145, 0]
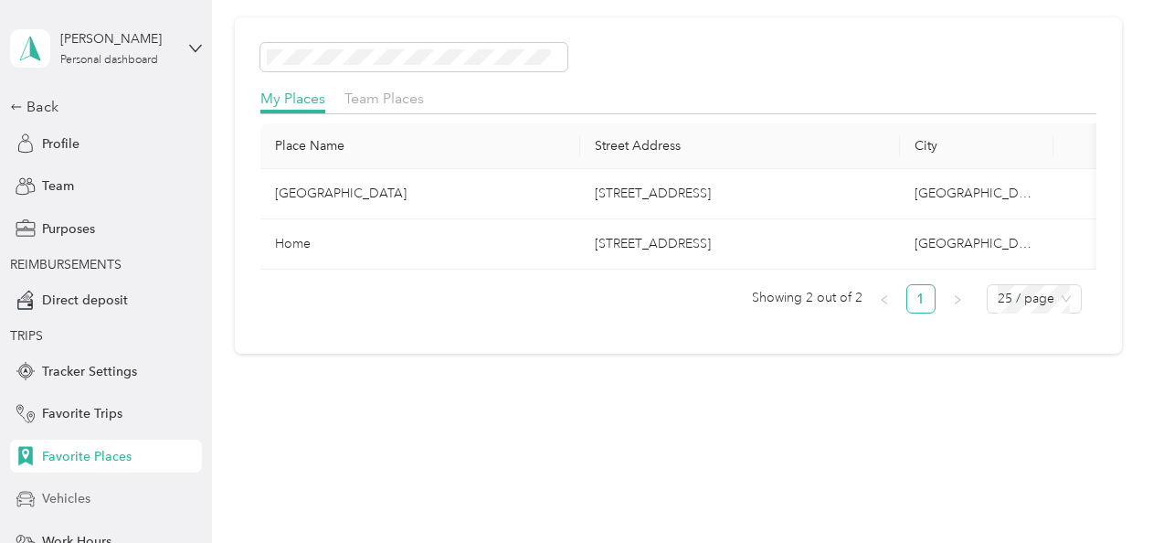
click at [71, 490] on span "Vehicles" at bounding box center [66, 498] width 48 height 19
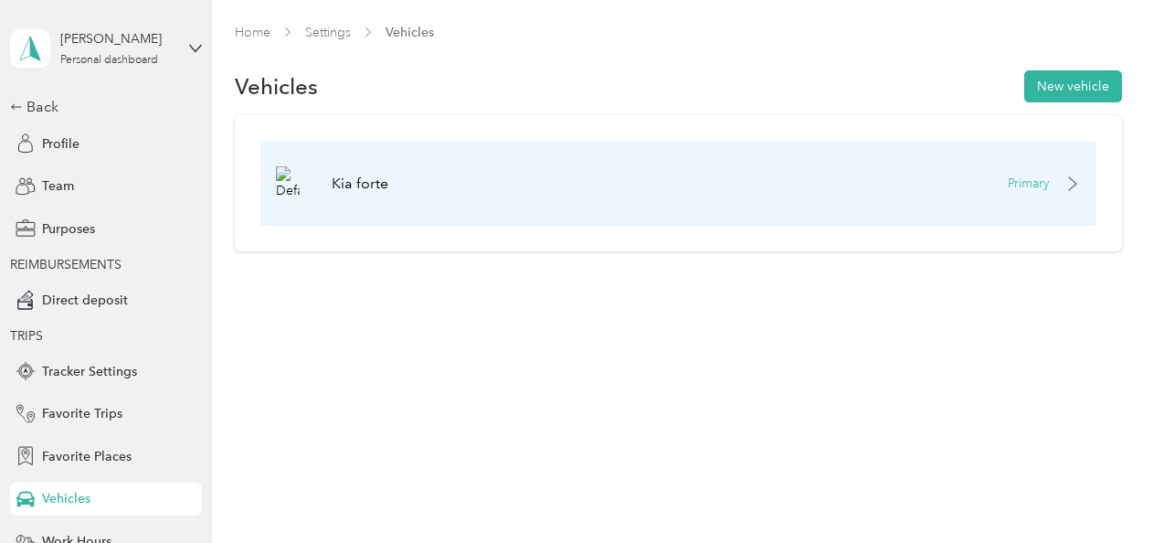
click at [1073, 177] on div "Primary" at bounding box center [1044, 183] width 73 height 19
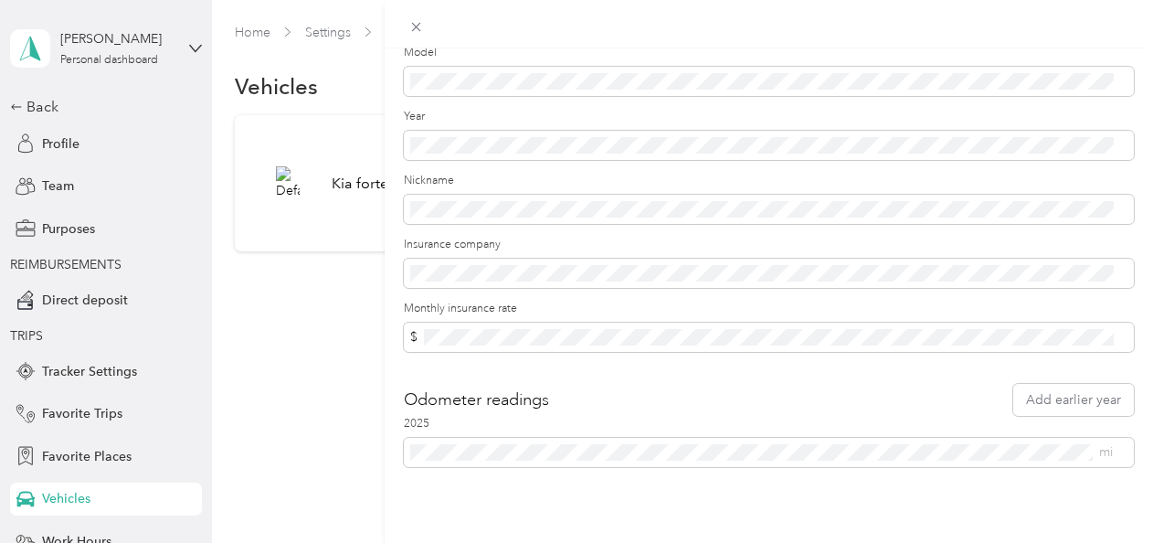
scroll to position [241, 0]
click at [185, 453] on div "Update Vehicle Save Primary vehicle Icon Make * Model Year Nickname Insurance c…" at bounding box center [576, 271] width 1153 height 543
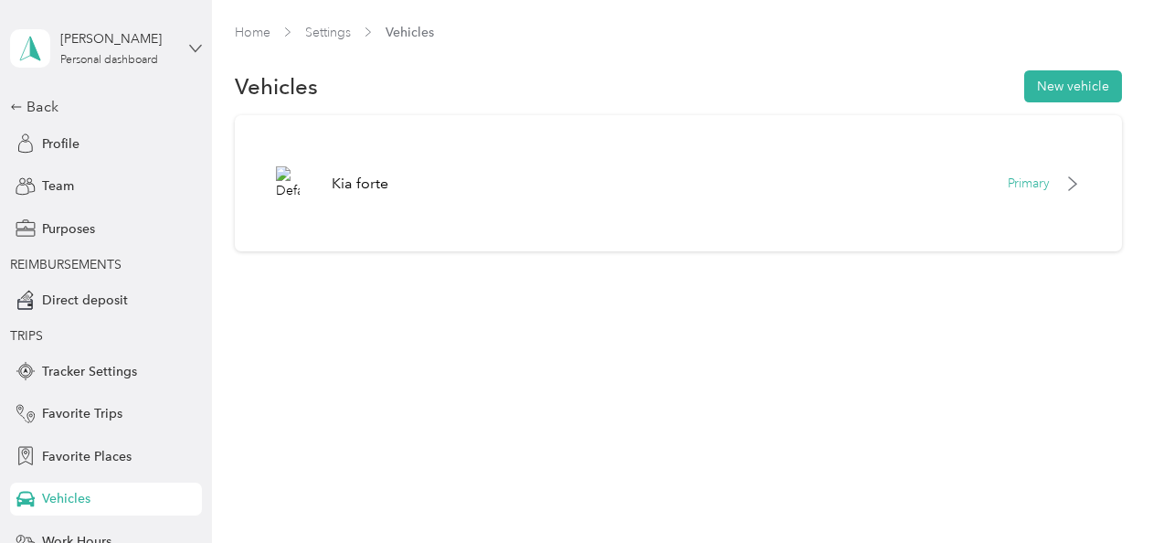
click at [189, 46] on icon at bounding box center [195, 48] width 13 height 13
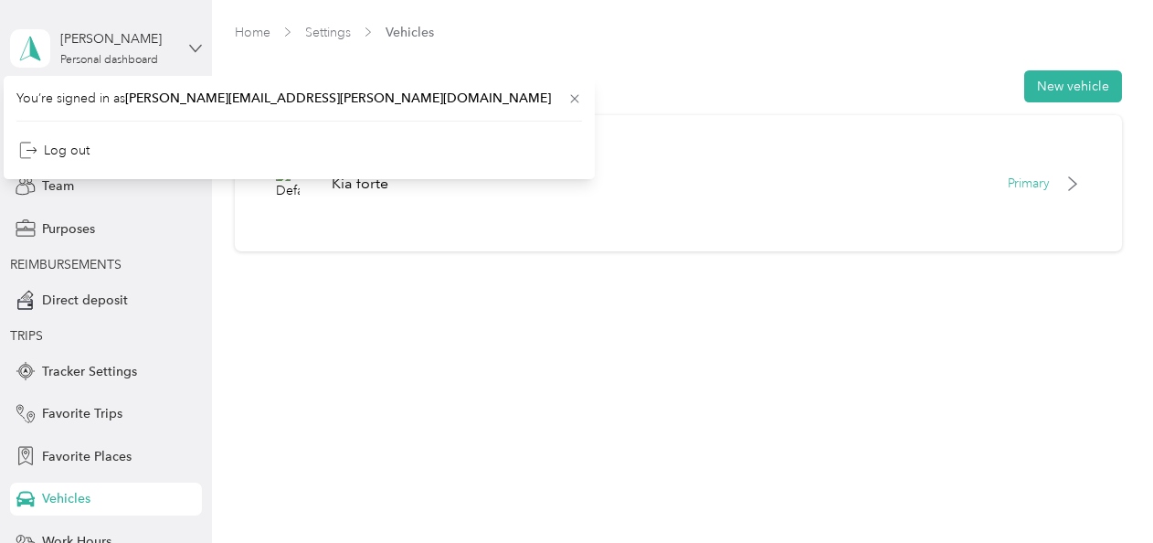
click at [189, 46] on icon at bounding box center [195, 48] width 13 height 13
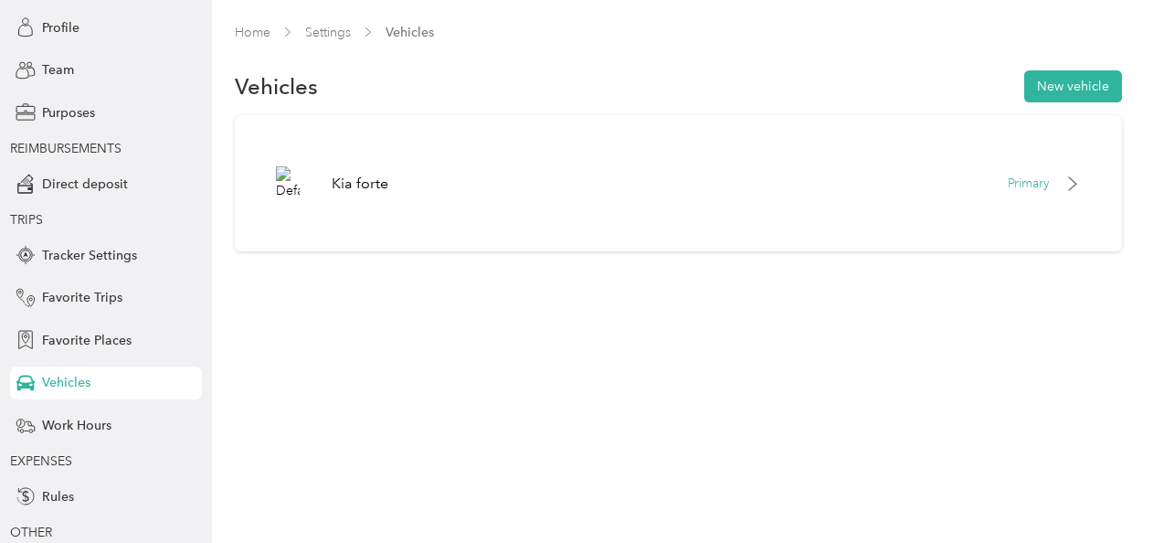
scroll to position [0, 0]
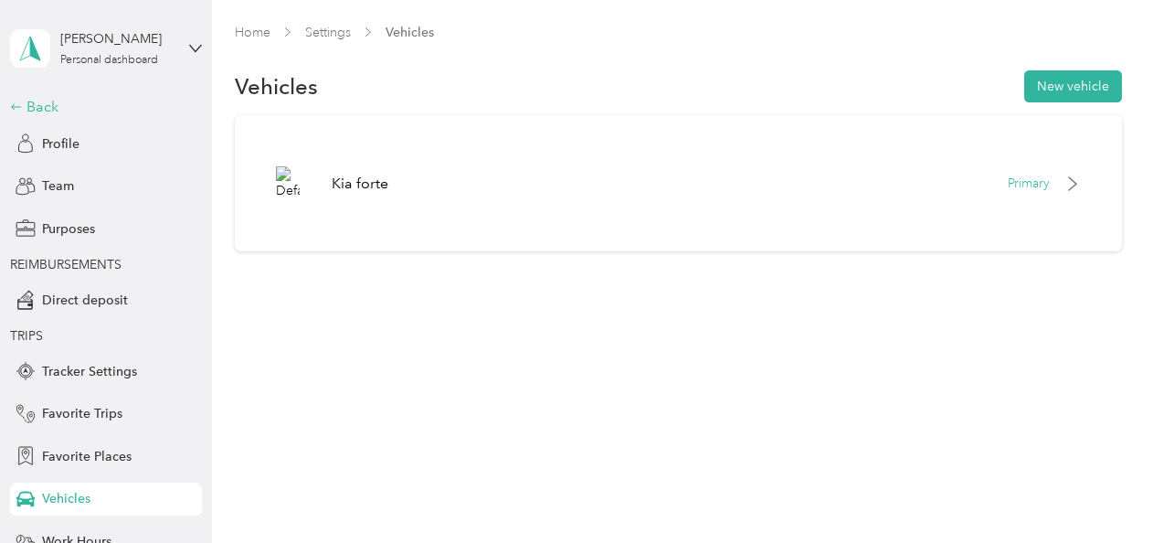
click at [110, 99] on div "Back" at bounding box center [101, 107] width 183 height 22
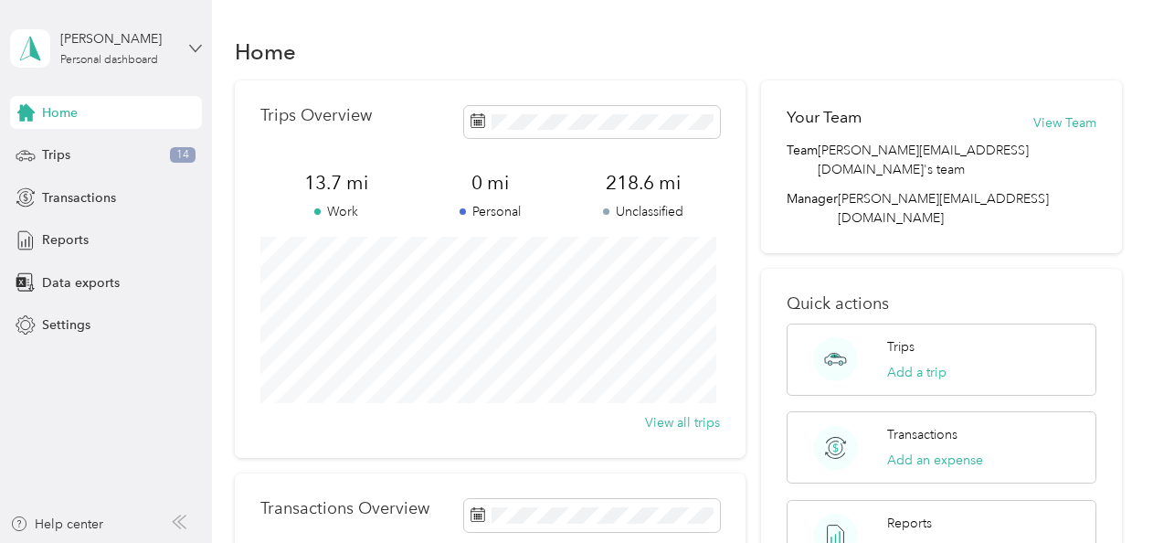
click at [198, 51] on icon at bounding box center [195, 48] width 13 height 13
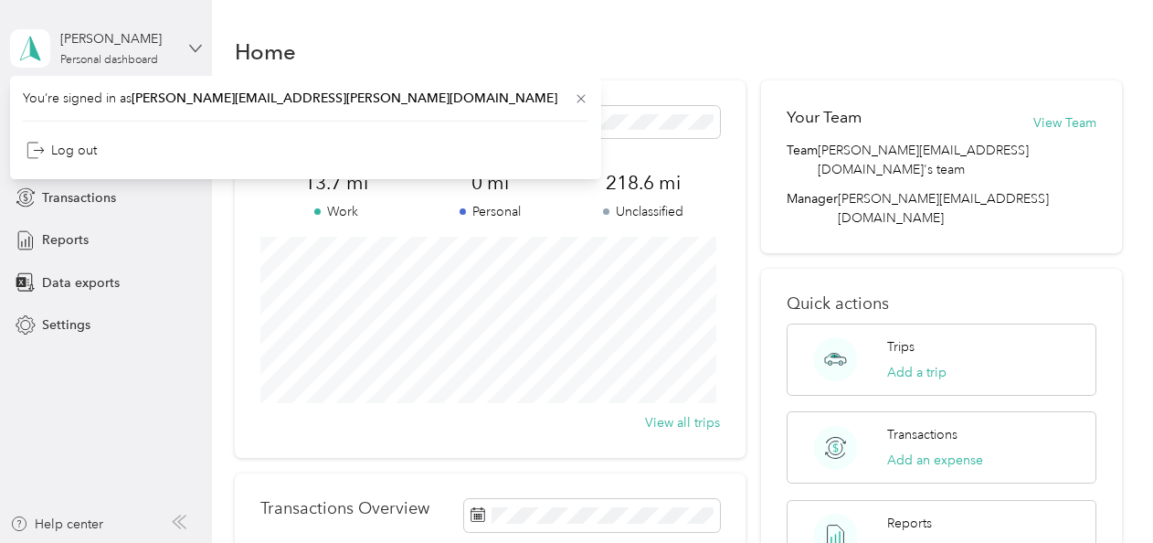
click at [198, 51] on icon at bounding box center [195, 48] width 13 height 13
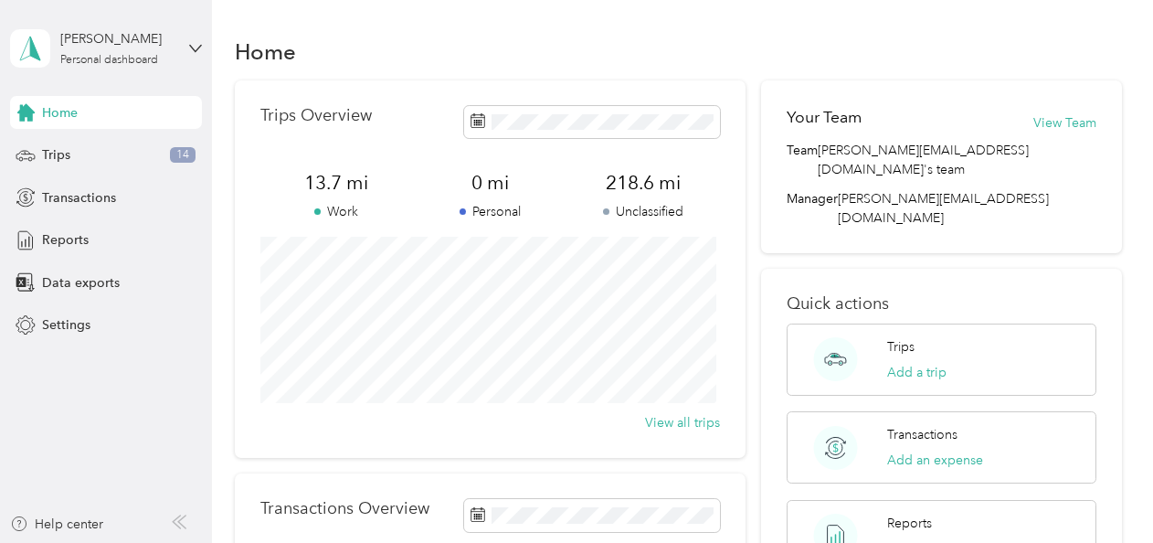
click at [174, 517] on icon at bounding box center [179, 521] width 15 height 15
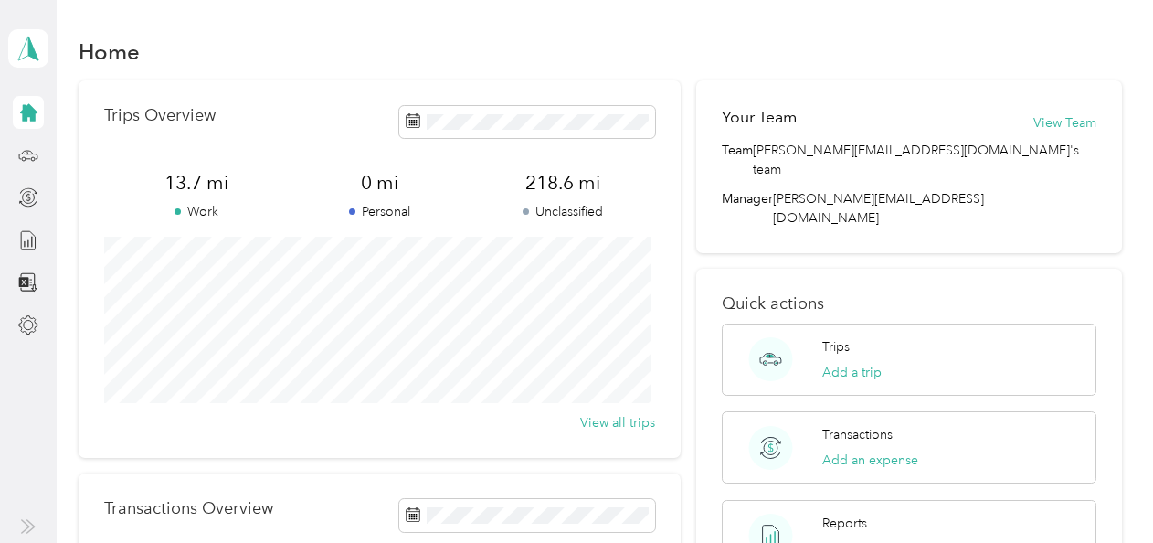
click at [35, 521] on icon at bounding box center [28, 526] width 15 height 15
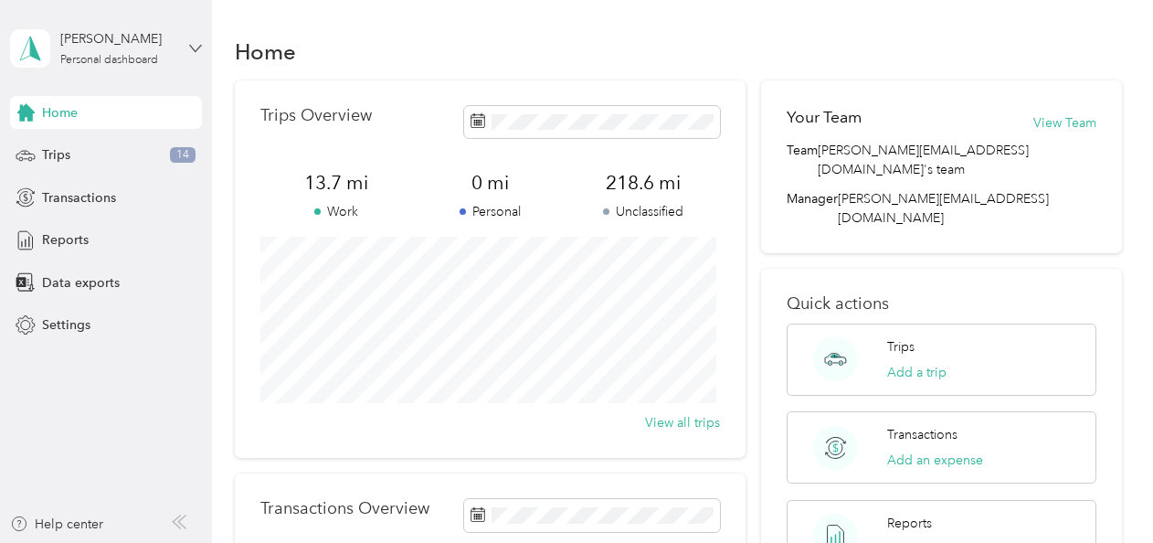
click at [189, 51] on icon at bounding box center [195, 48] width 13 height 13
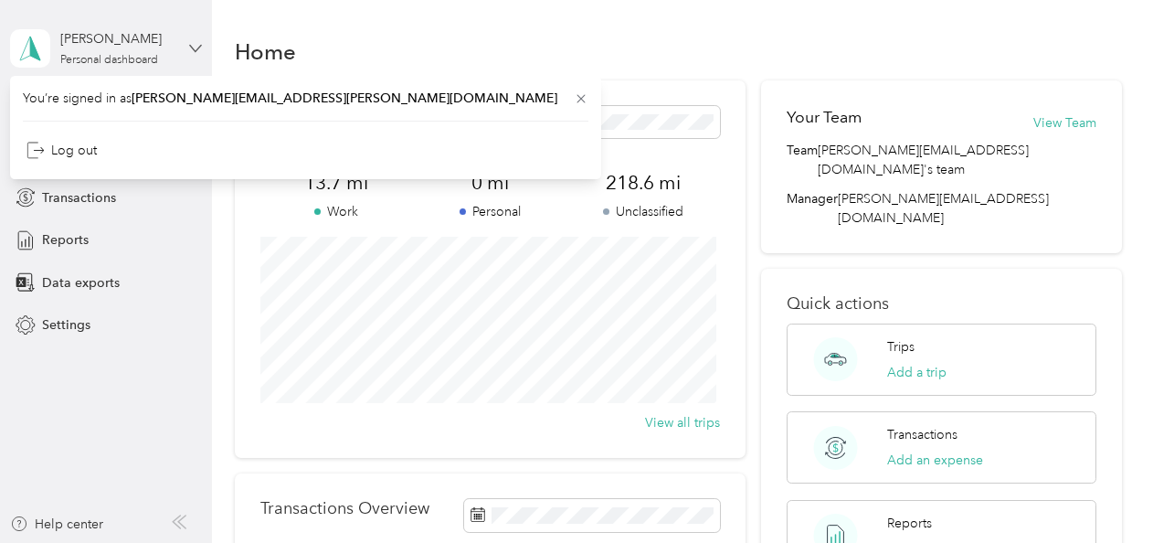
click at [189, 51] on icon at bounding box center [195, 48] width 13 height 13
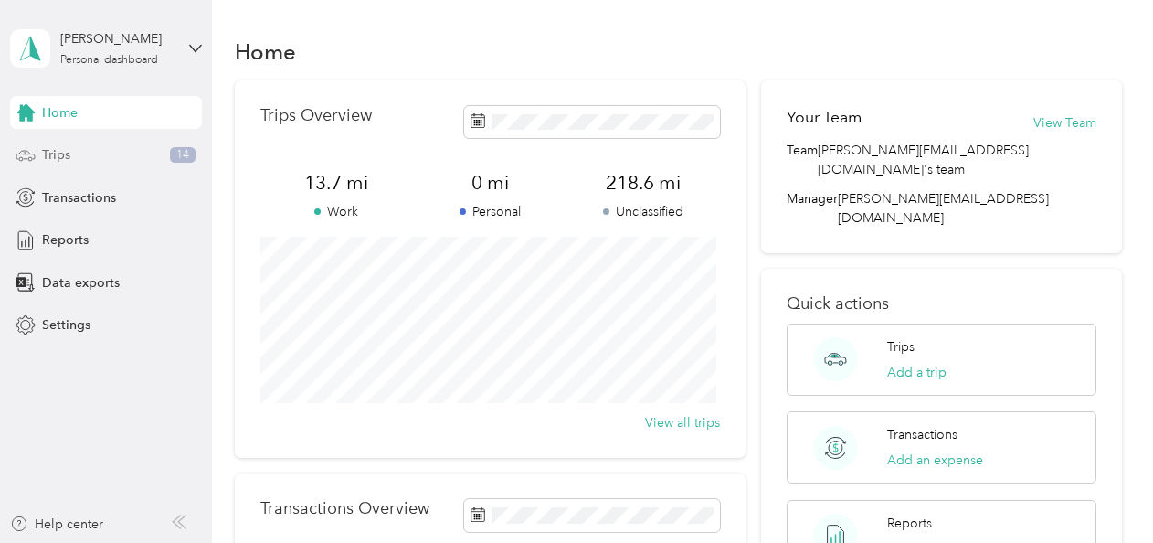
click at [88, 155] on div "Trips 14" at bounding box center [106, 155] width 192 height 33
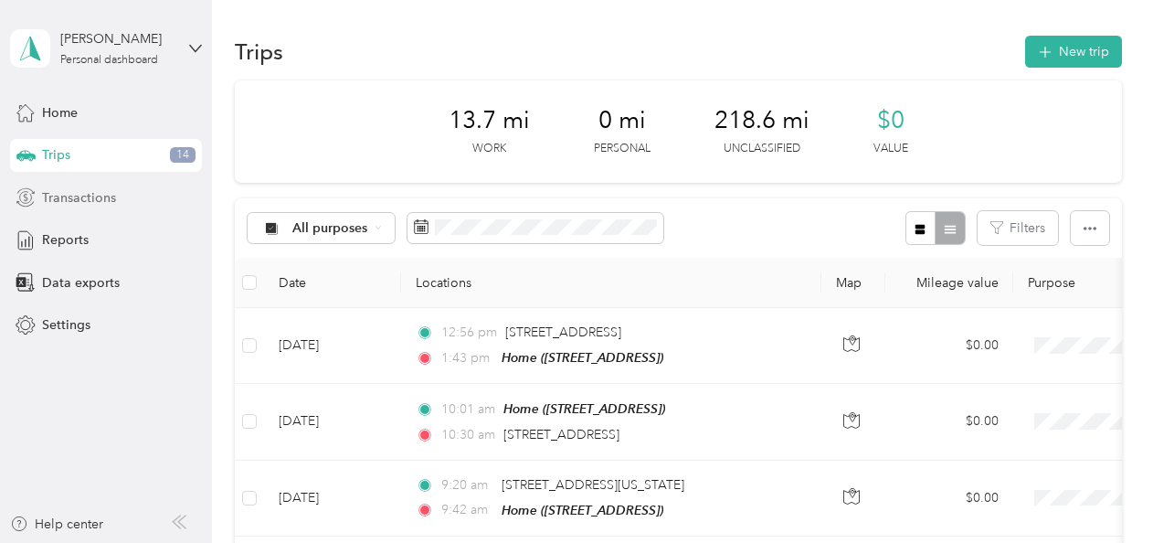
click at [86, 188] on span "Transactions" at bounding box center [79, 197] width 74 height 19
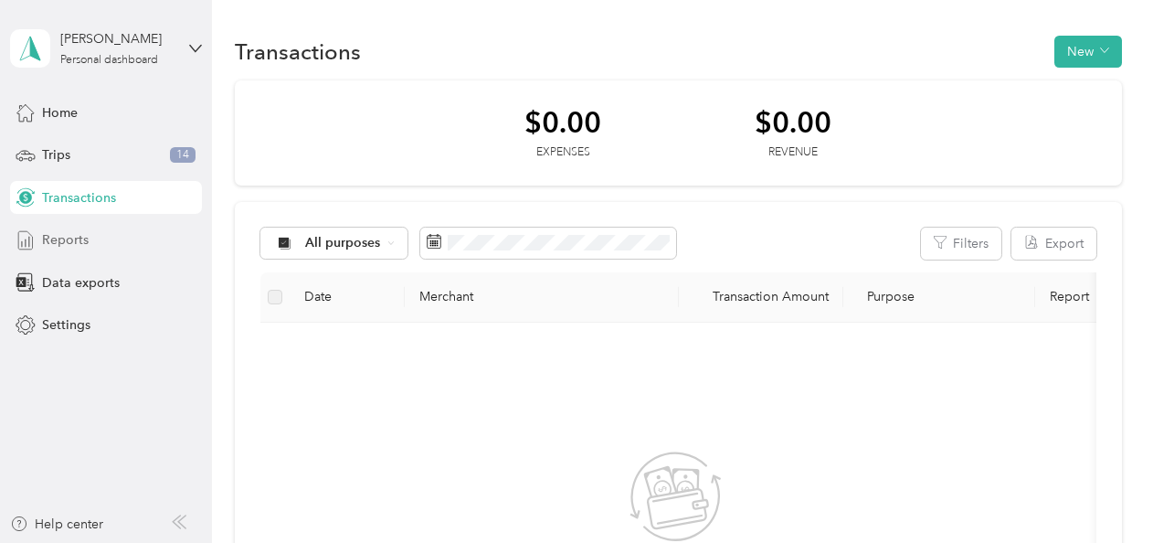
click at [92, 228] on div "Reports" at bounding box center [106, 240] width 192 height 33
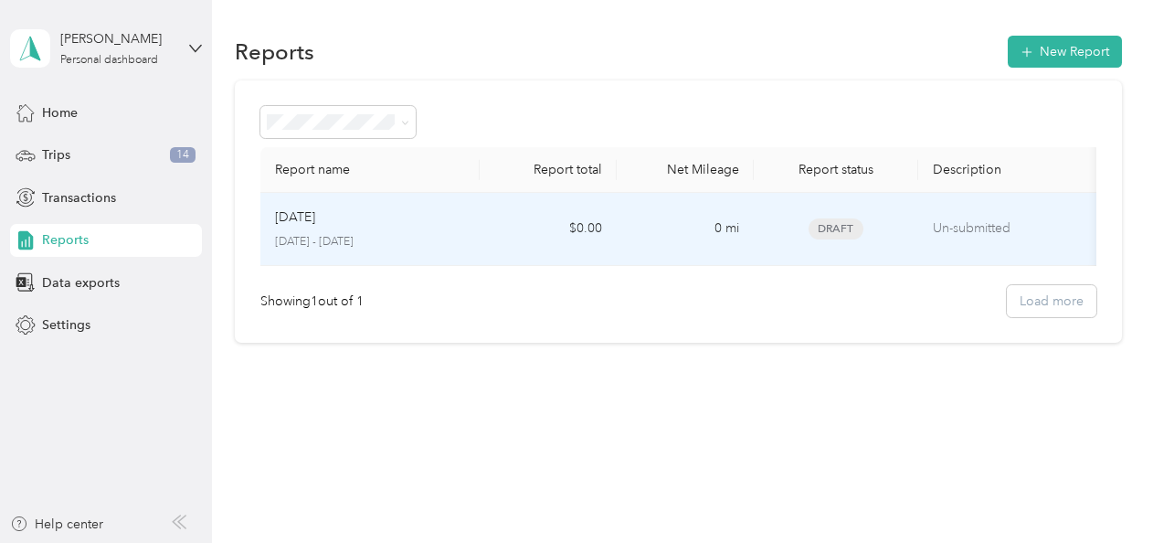
click at [480, 201] on td "$0.00" at bounding box center [548, 229] width 137 height 73
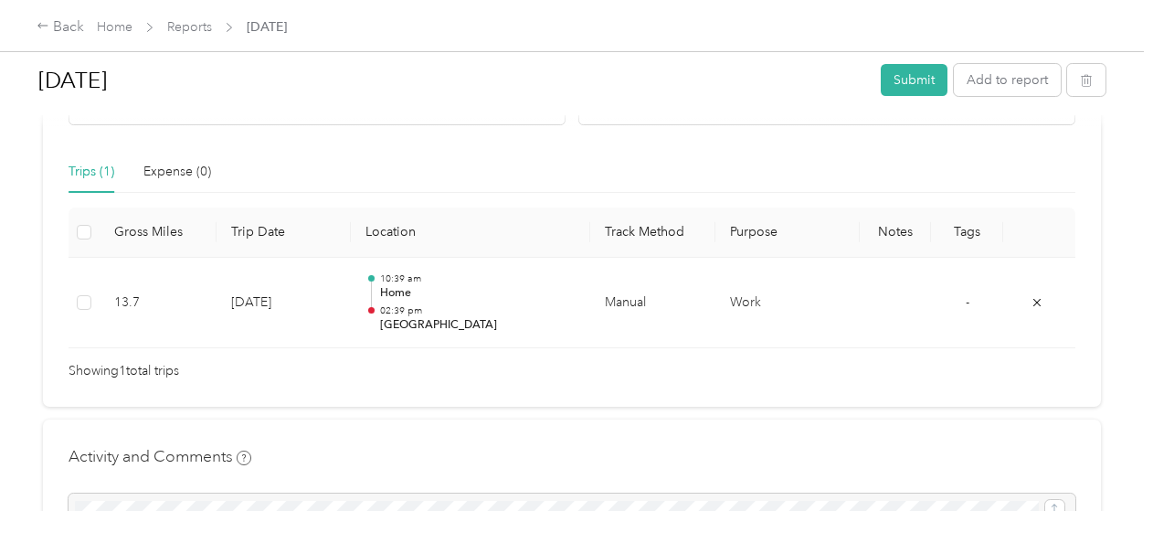
scroll to position [396, 0]
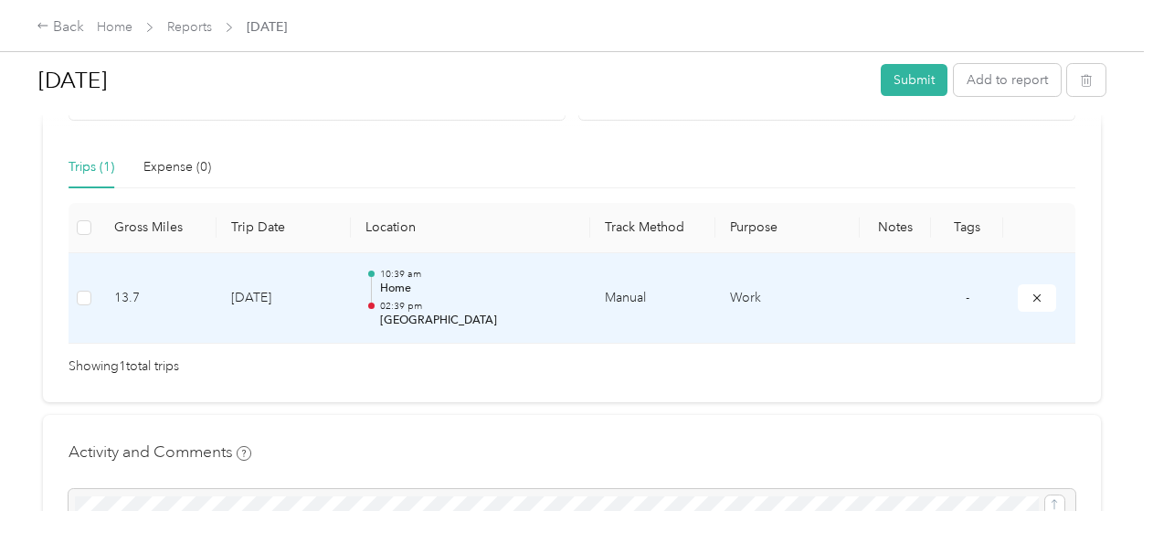
click at [434, 280] on p "Home" at bounding box center [478, 288] width 196 height 16
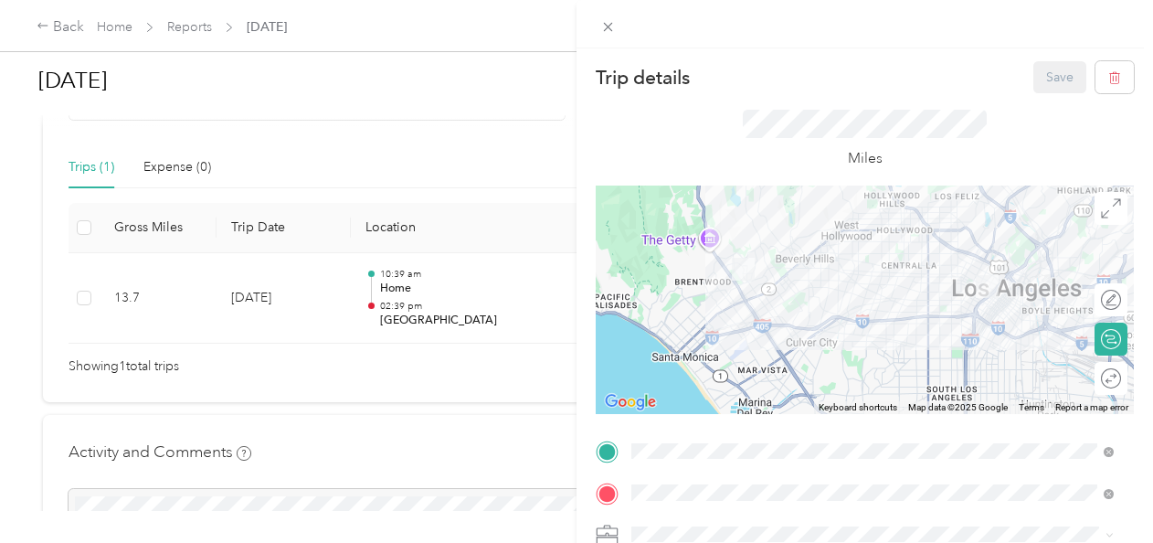
click at [470, 151] on div "Trip details Save This trip cannot be edited because it is either under review,…" at bounding box center [576, 271] width 1153 height 543
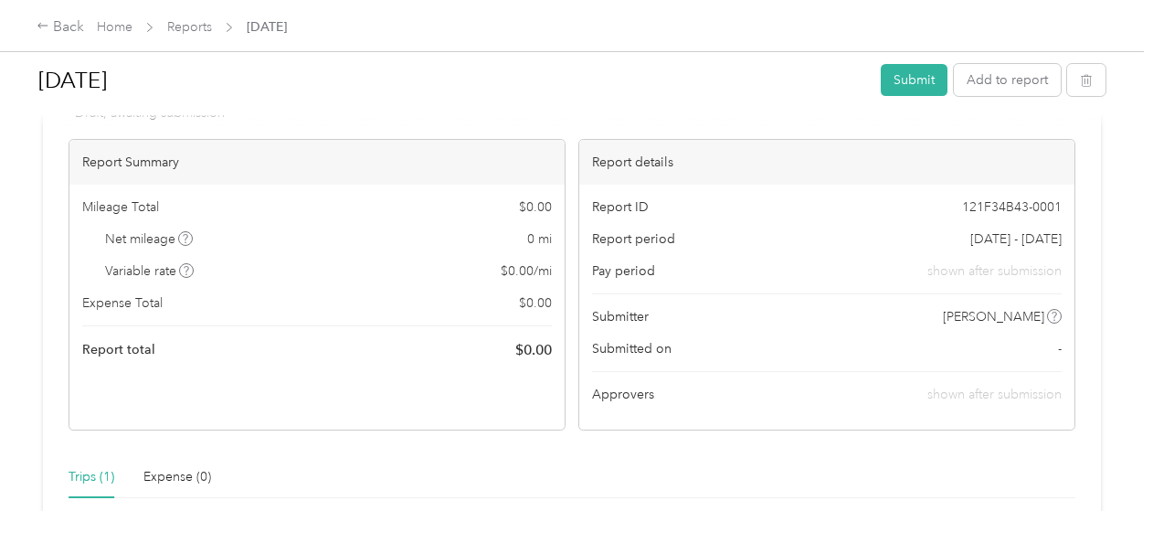
scroll to position [0, 0]
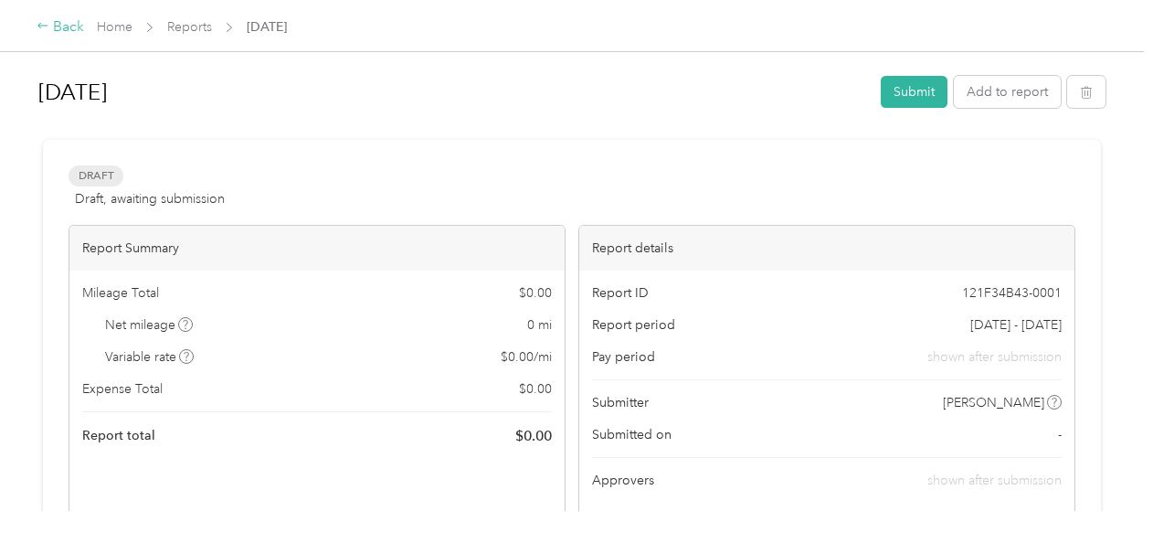
click at [46, 35] on div "Back" at bounding box center [61, 27] width 48 height 22
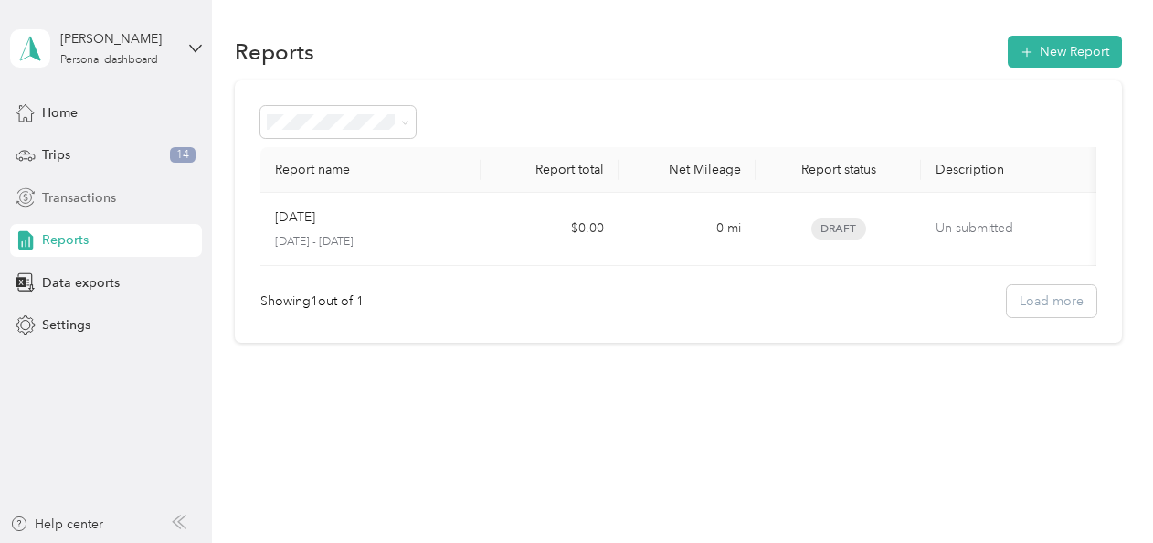
click at [132, 206] on div "Transactions" at bounding box center [106, 197] width 192 height 33
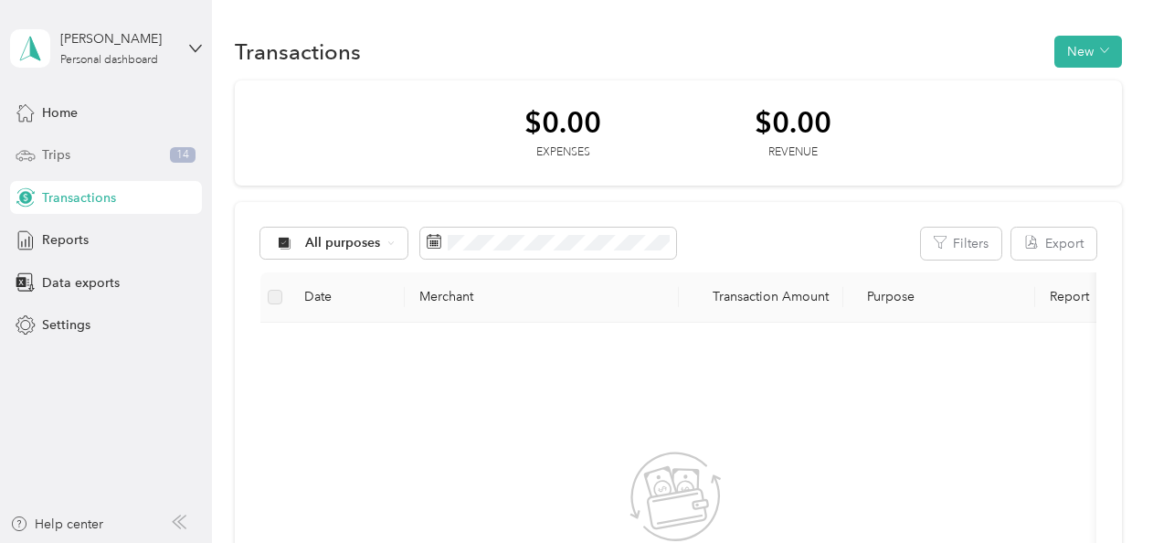
click at [116, 161] on div "Trips 14" at bounding box center [106, 155] width 192 height 33
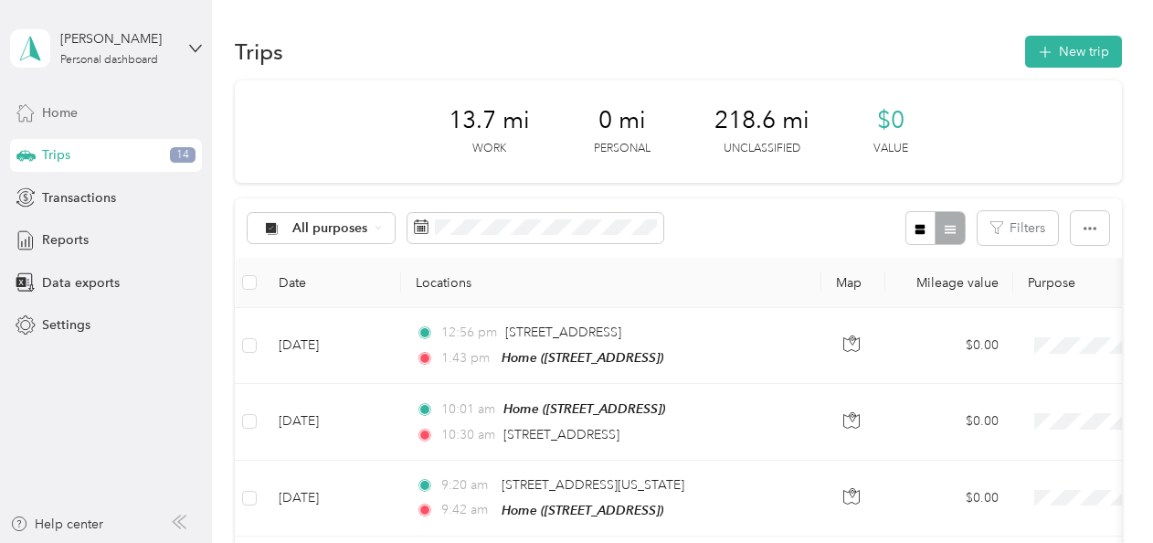
click at [96, 118] on div "Home" at bounding box center [106, 112] width 192 height 33
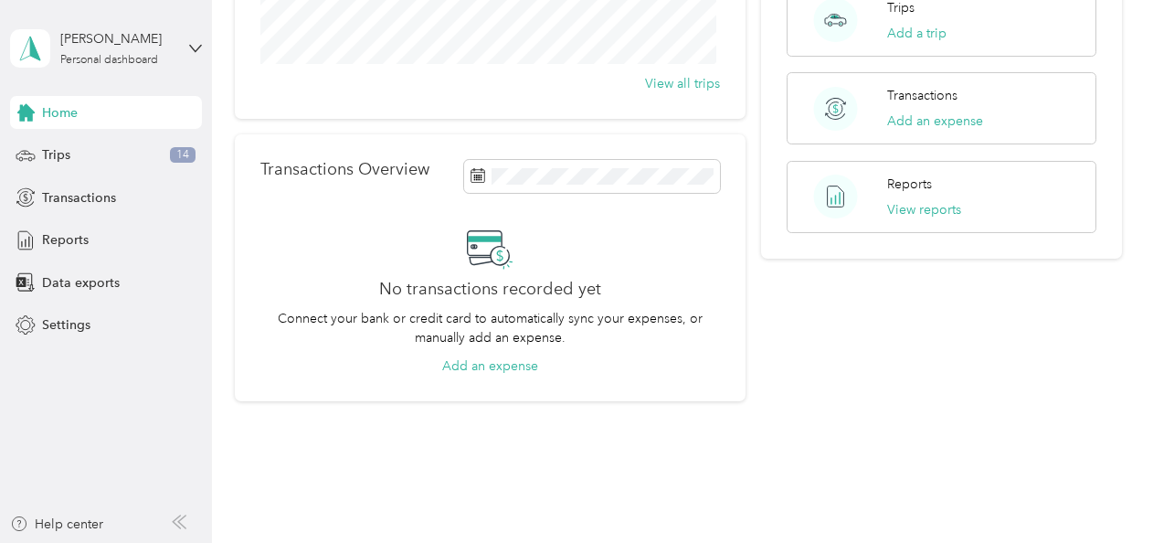
scroll to position [340, 0]
click at [58, 327] on span "Settings" at bounding box center [66, 324] width 48 height 19
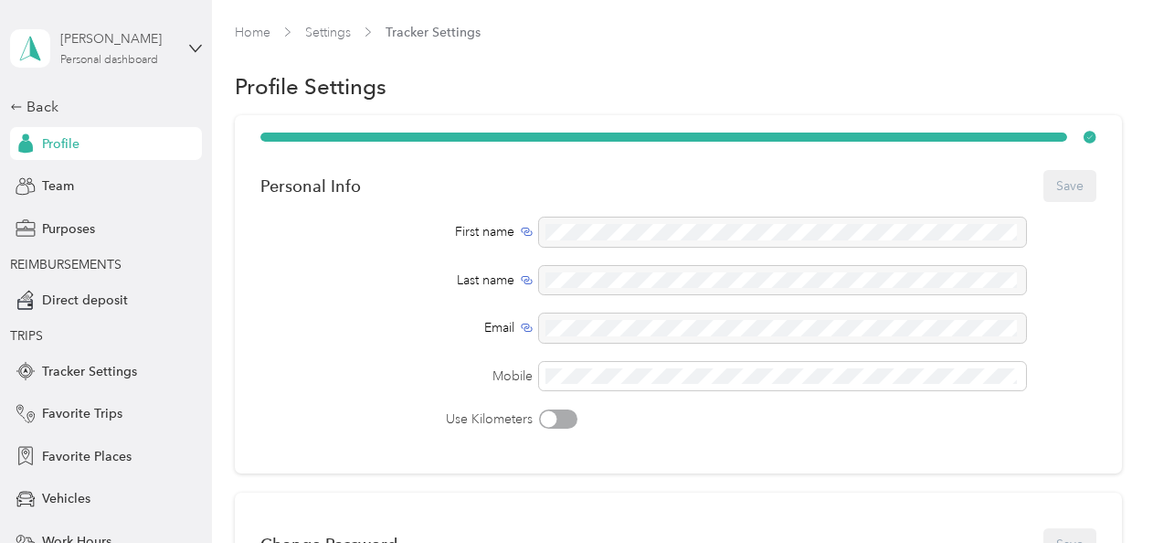
click at [135, 60] on div "Personal dashboard" at bounding box center [109, 60] width 98 height 11
